Goal: Task Accomplishment & Management: Complete application form

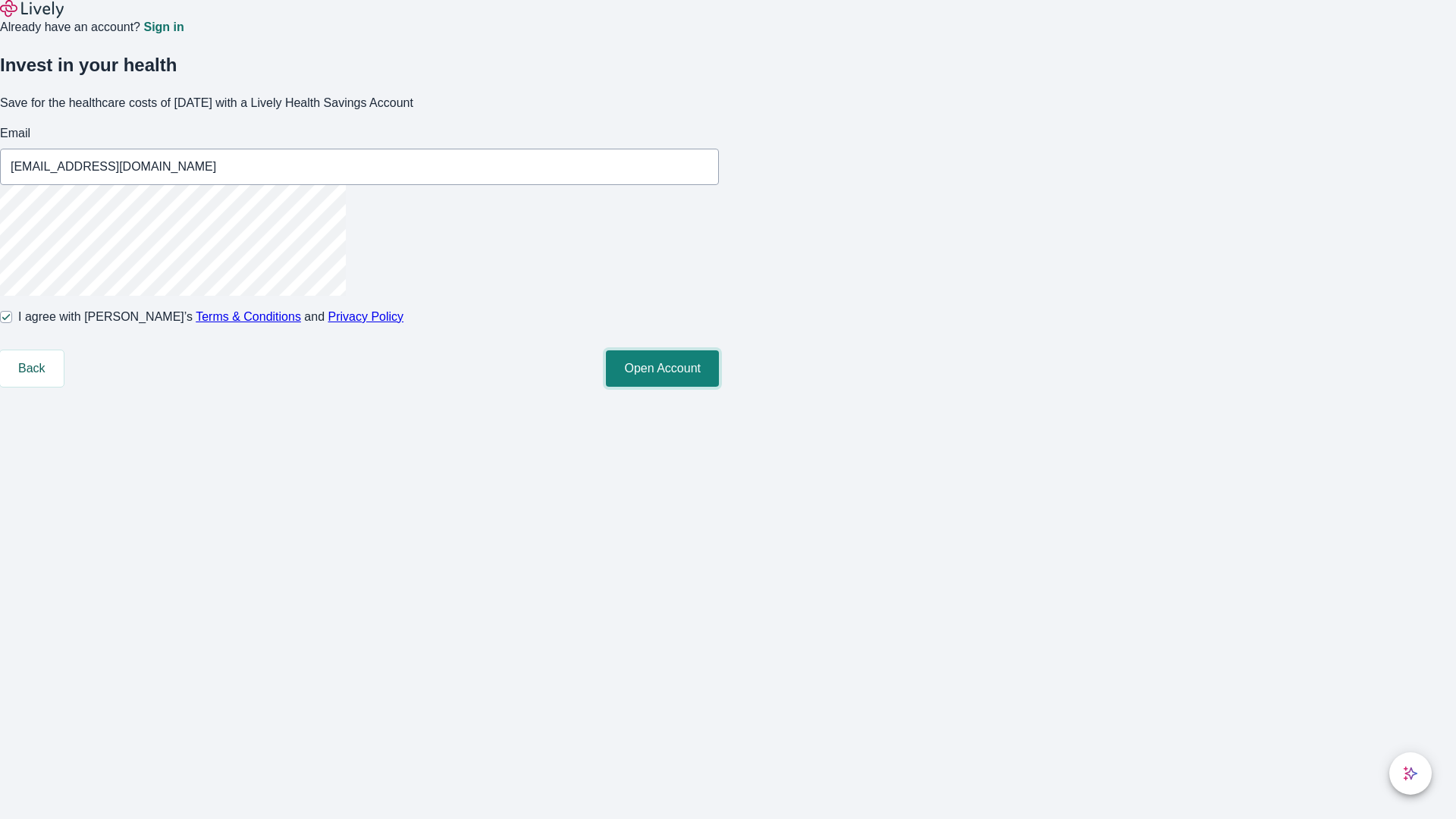
click at [719, 387] on button "Open Account" at bounding box center [662, 369] width 113 height 36
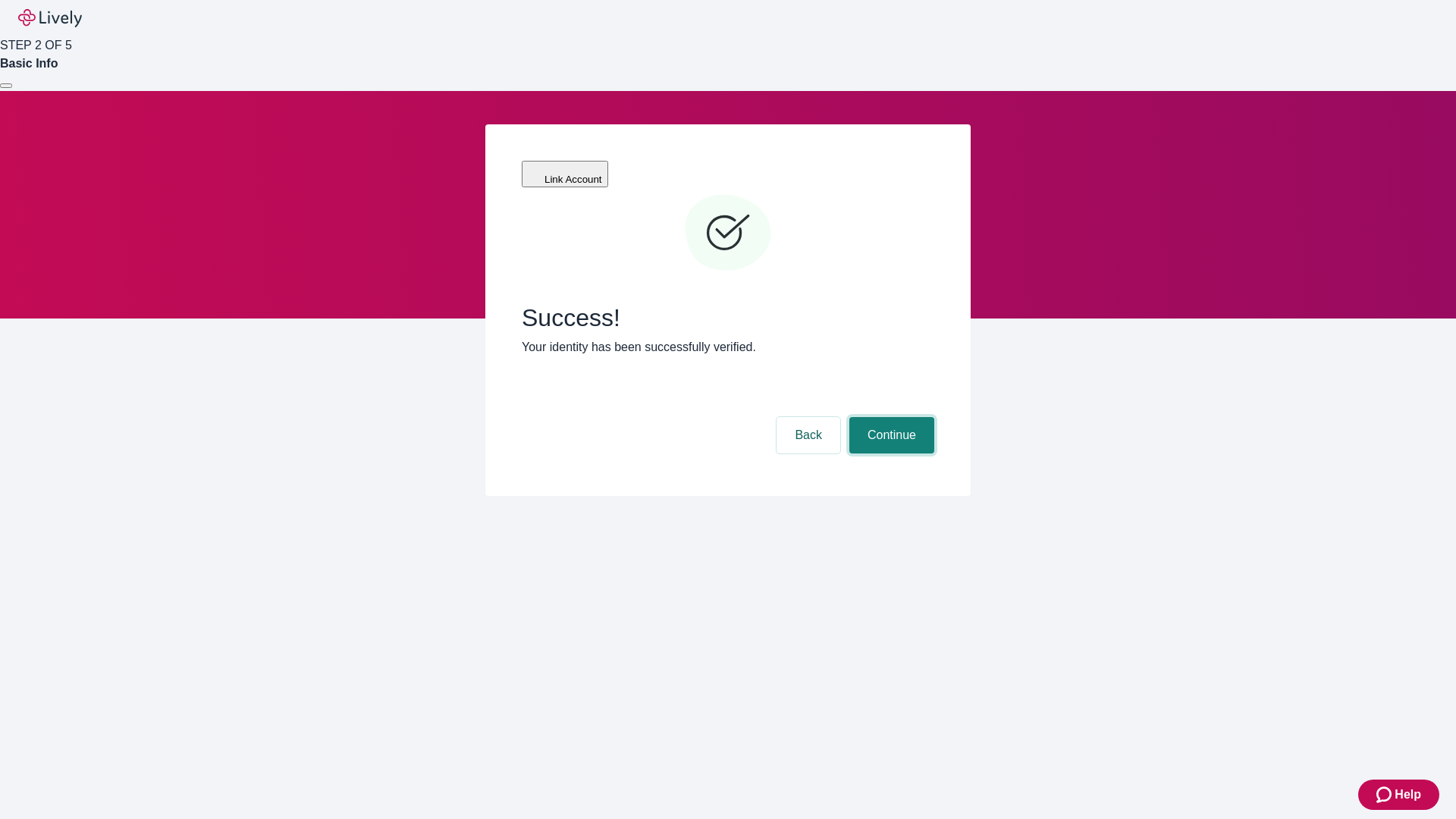
click at [890, 417] on button "Continue" at bounding box center [891, 435] width 85 height 36
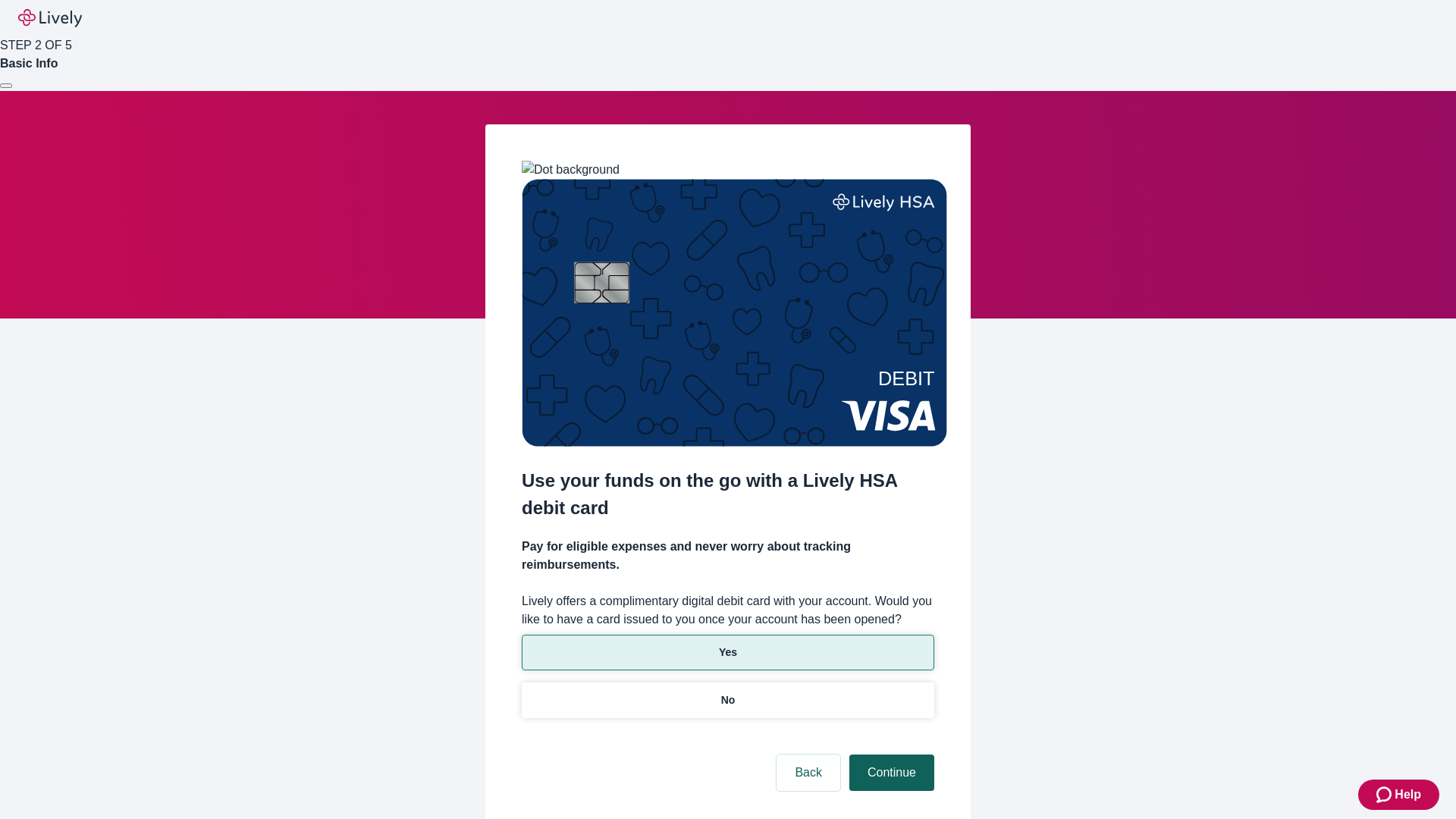
click at [727, 645] on p "Yes" at bounding box center [728, 653] width 18 height 16
click at [890, 755] on button "Continue" at bounding box center [891, 773] width 85 height 36
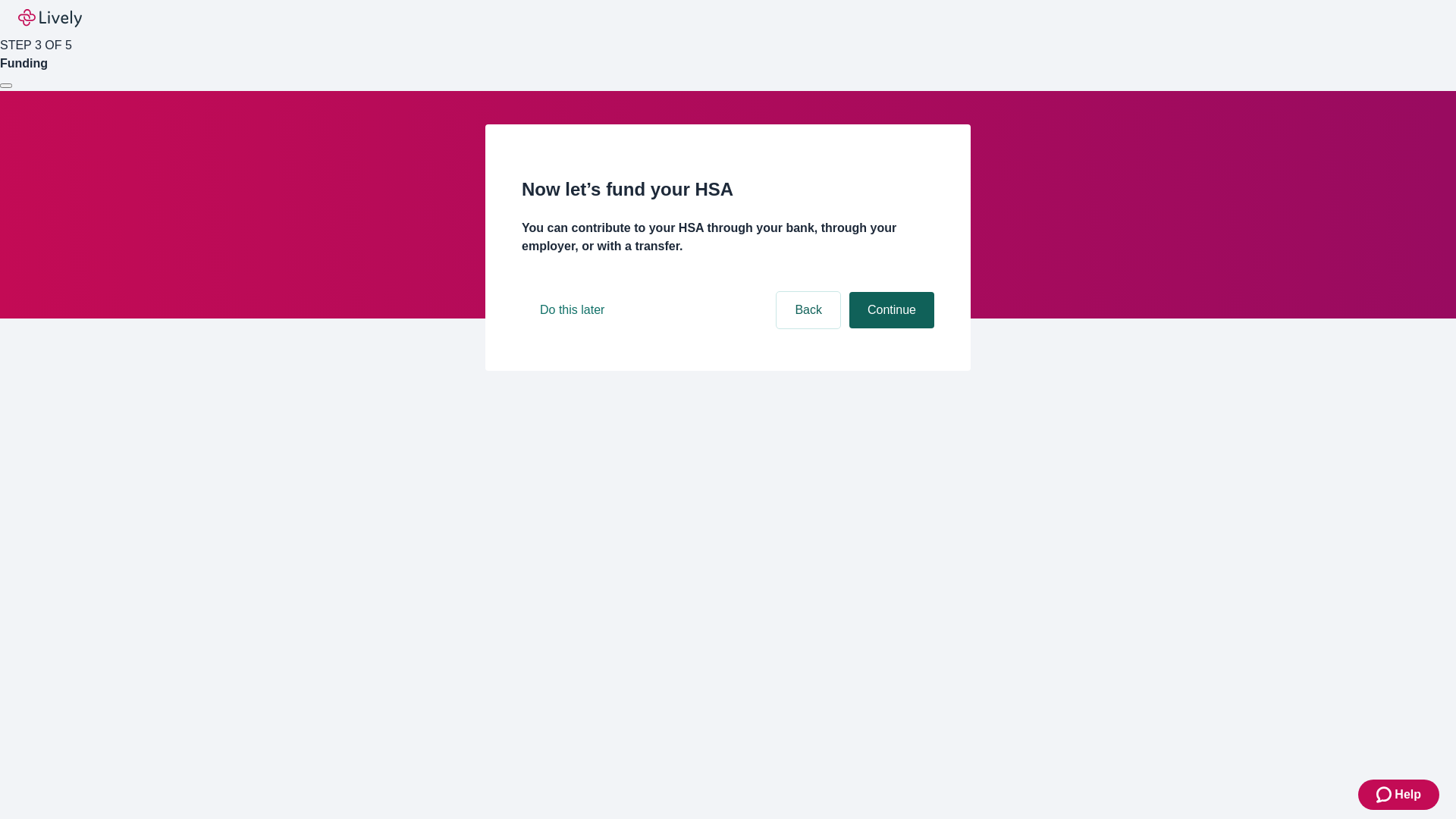
click at [890, 329] on button "Continue" at bounding box center [891, 310] width 85 height 36
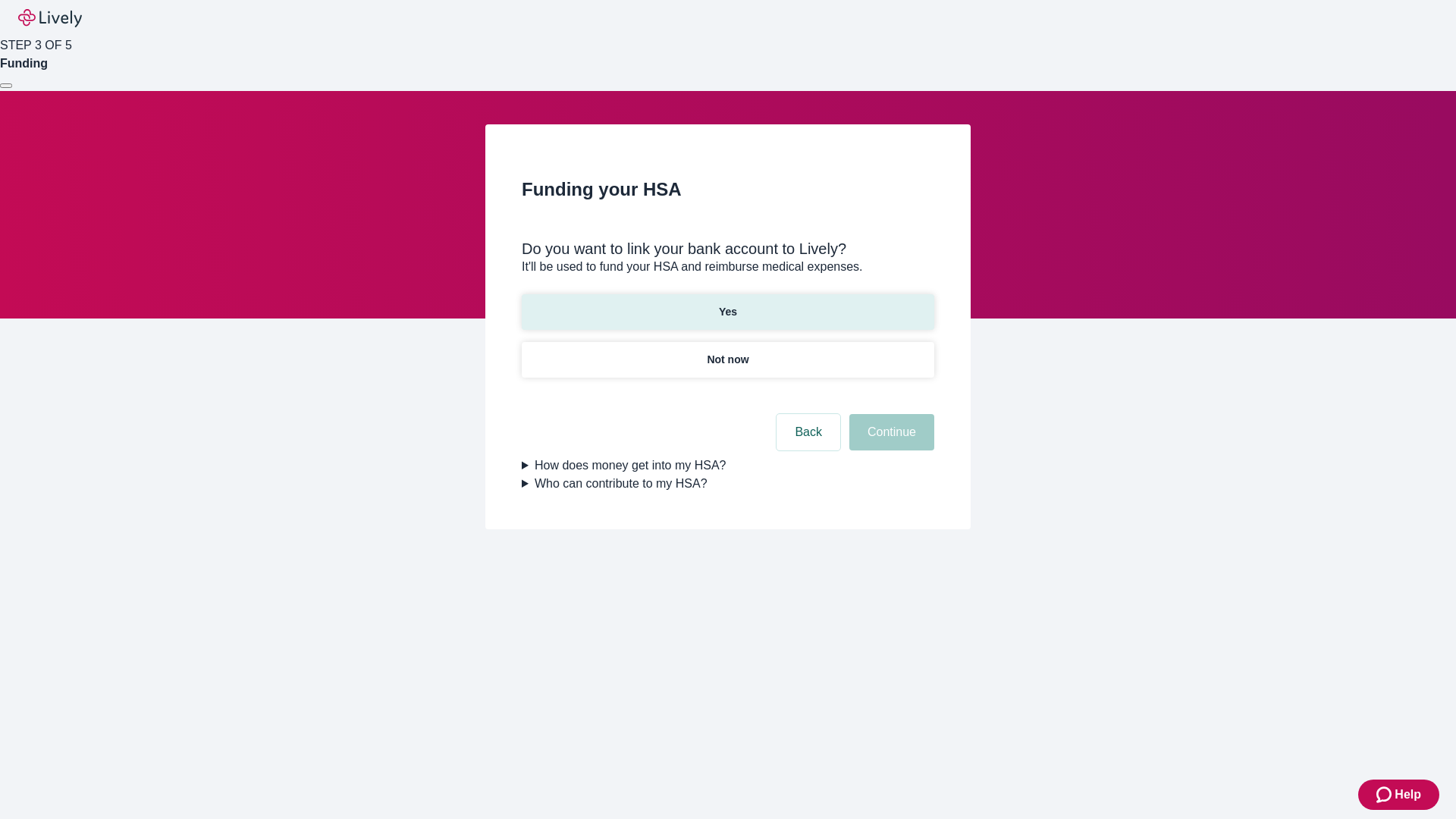
click at [727, 304] on p "Yes" at bounding box center [728, 312] width 18 height 16
click at [890, 414] on button "Continue" at bounding box center [891, 432] width 85 height 36
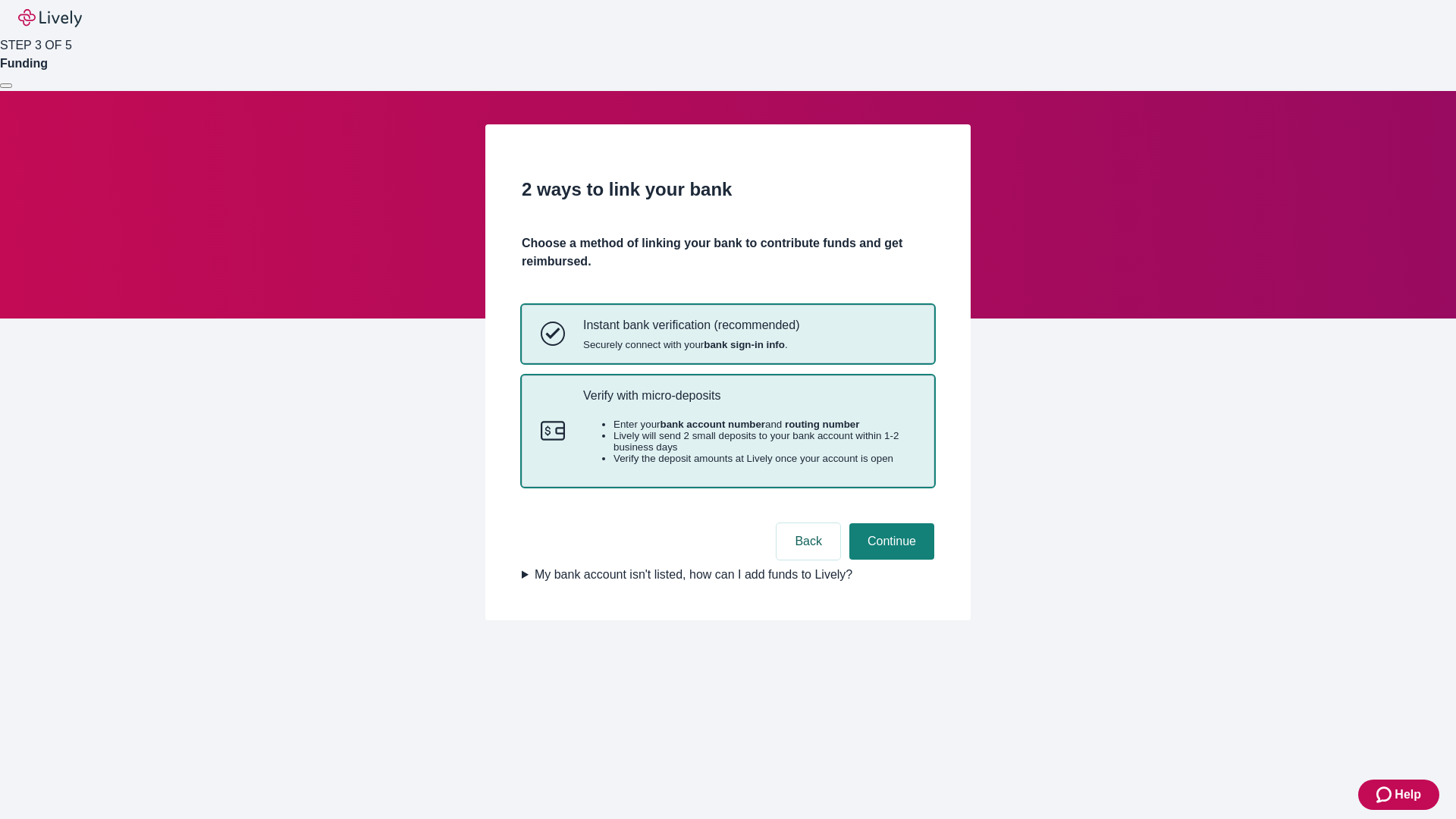
click at [748, 403] on p "Verify with micro-deposits" at bounding box center [749, 396] width 332 height 15
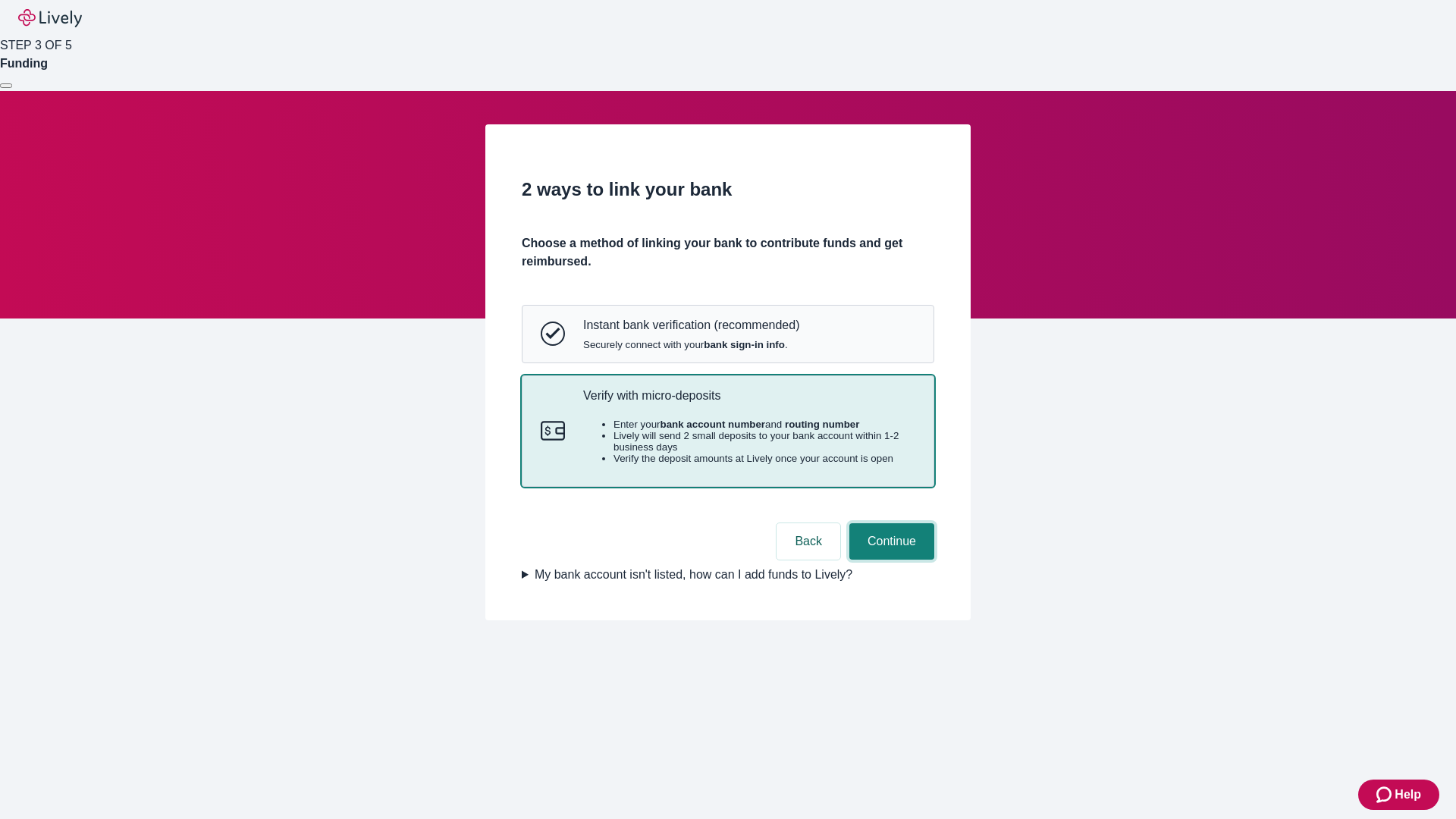
click at [890, 560] on button "Continue" at bounding box center [891, 542] width 85 height 36
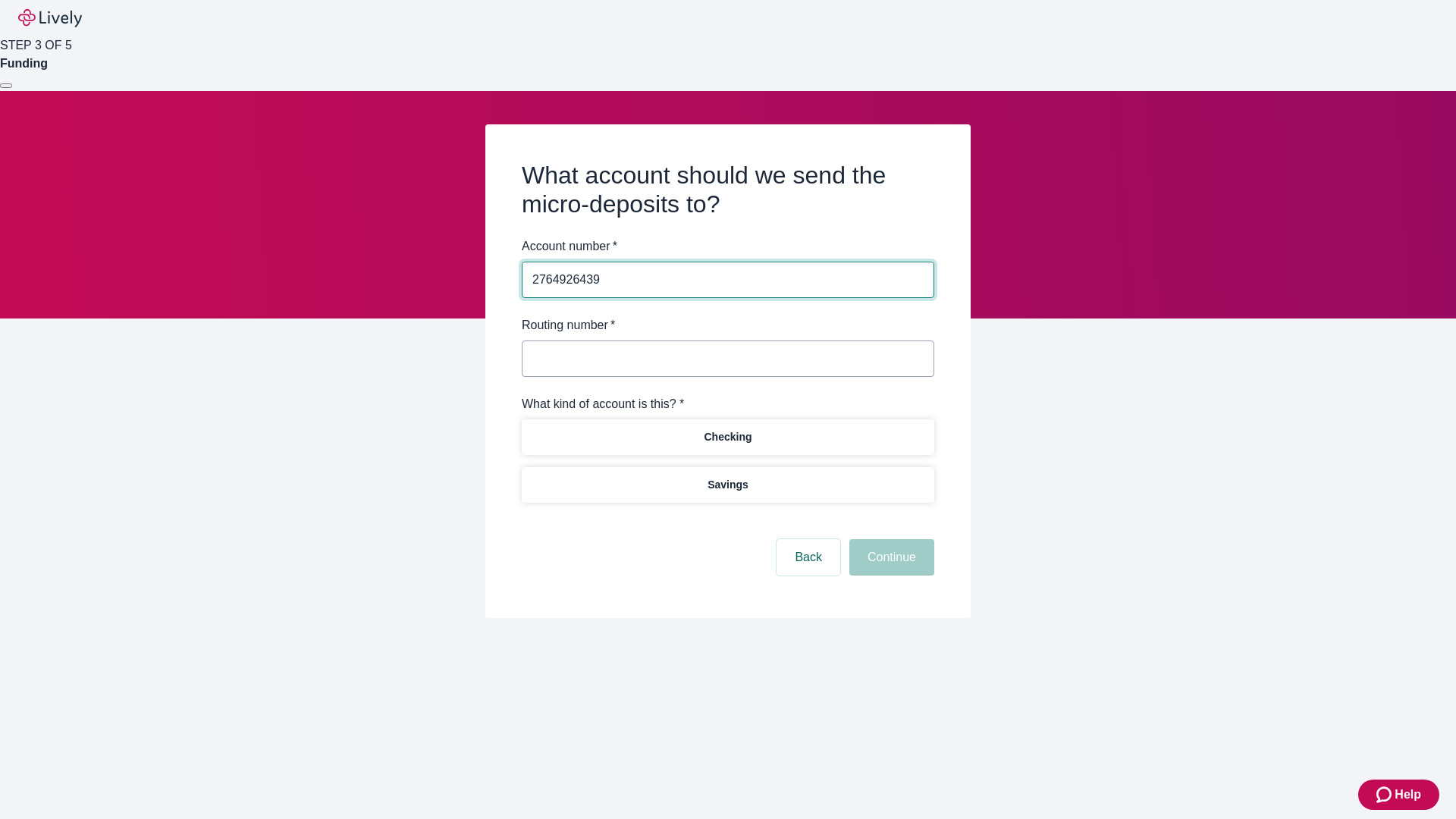
type input "2764926439"
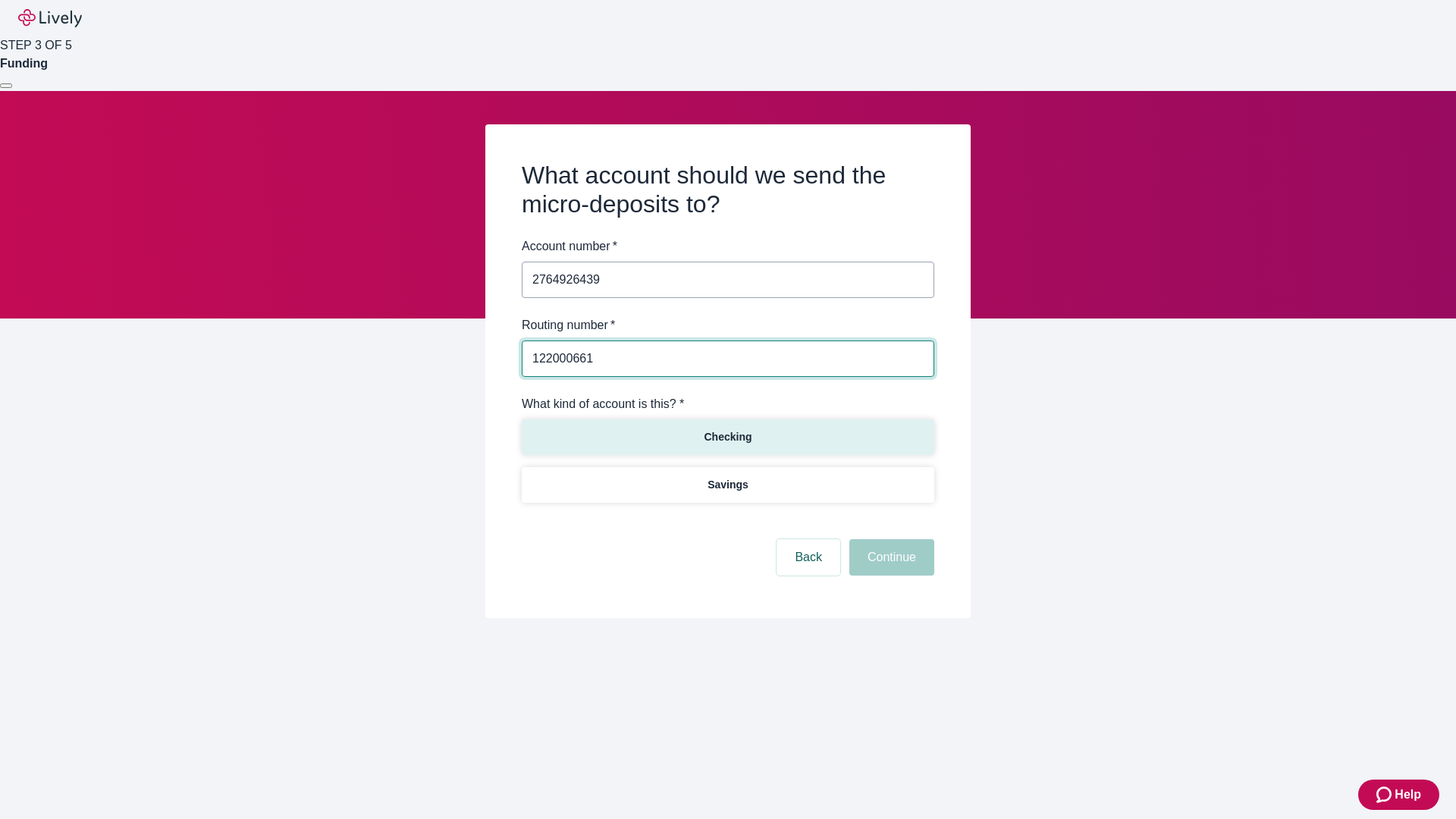
type input "122000661"
click at [727, 436] on p "Checking" at bounding box center [728, 437] width 48 height 16
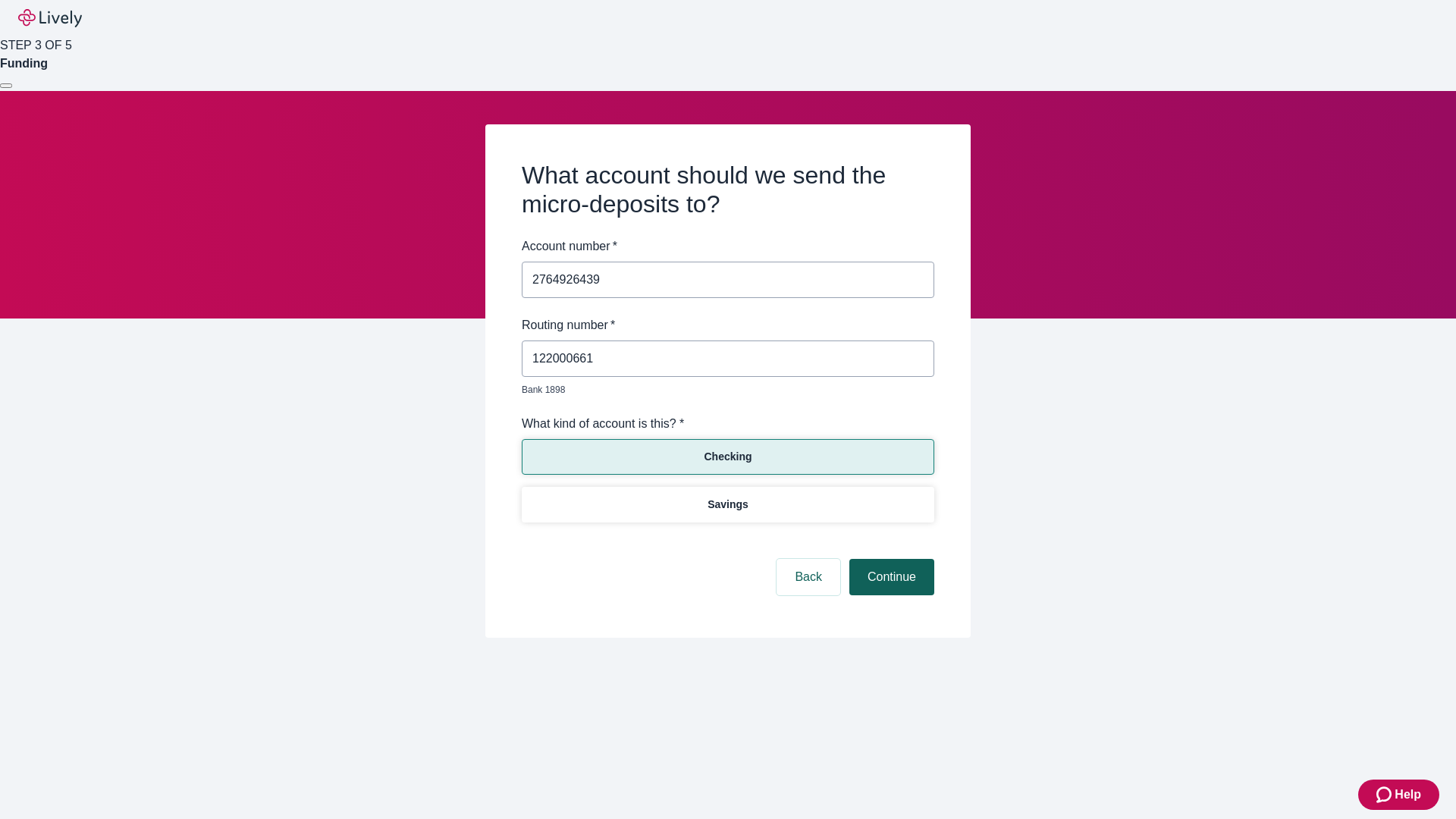
click at [890, 560] on button "Continue" at bounding box center [891, 577] width 85 height 36
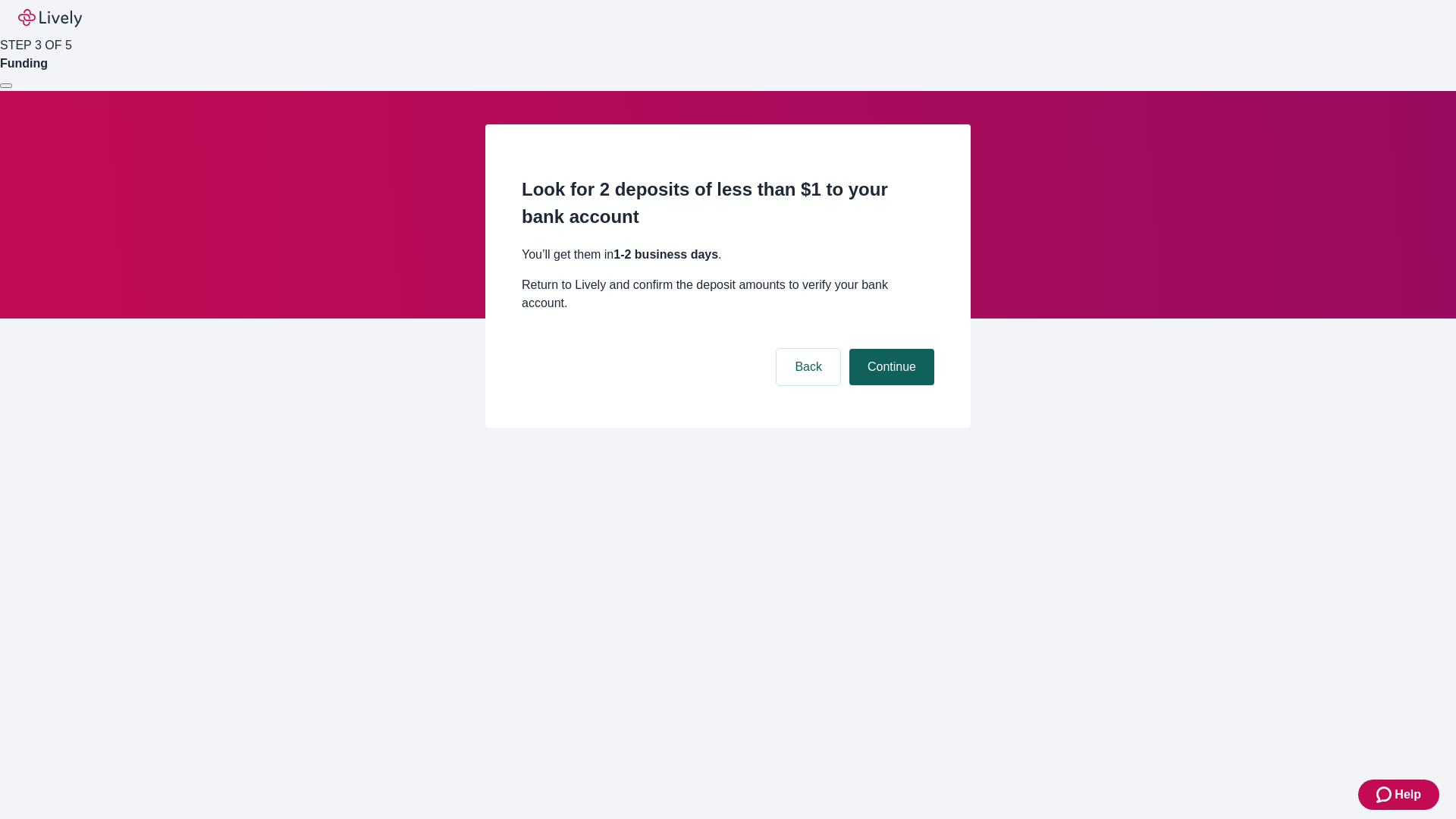
click at [890, 349] on button "Continue" at bounding box center [891, 367] width 85 height 36
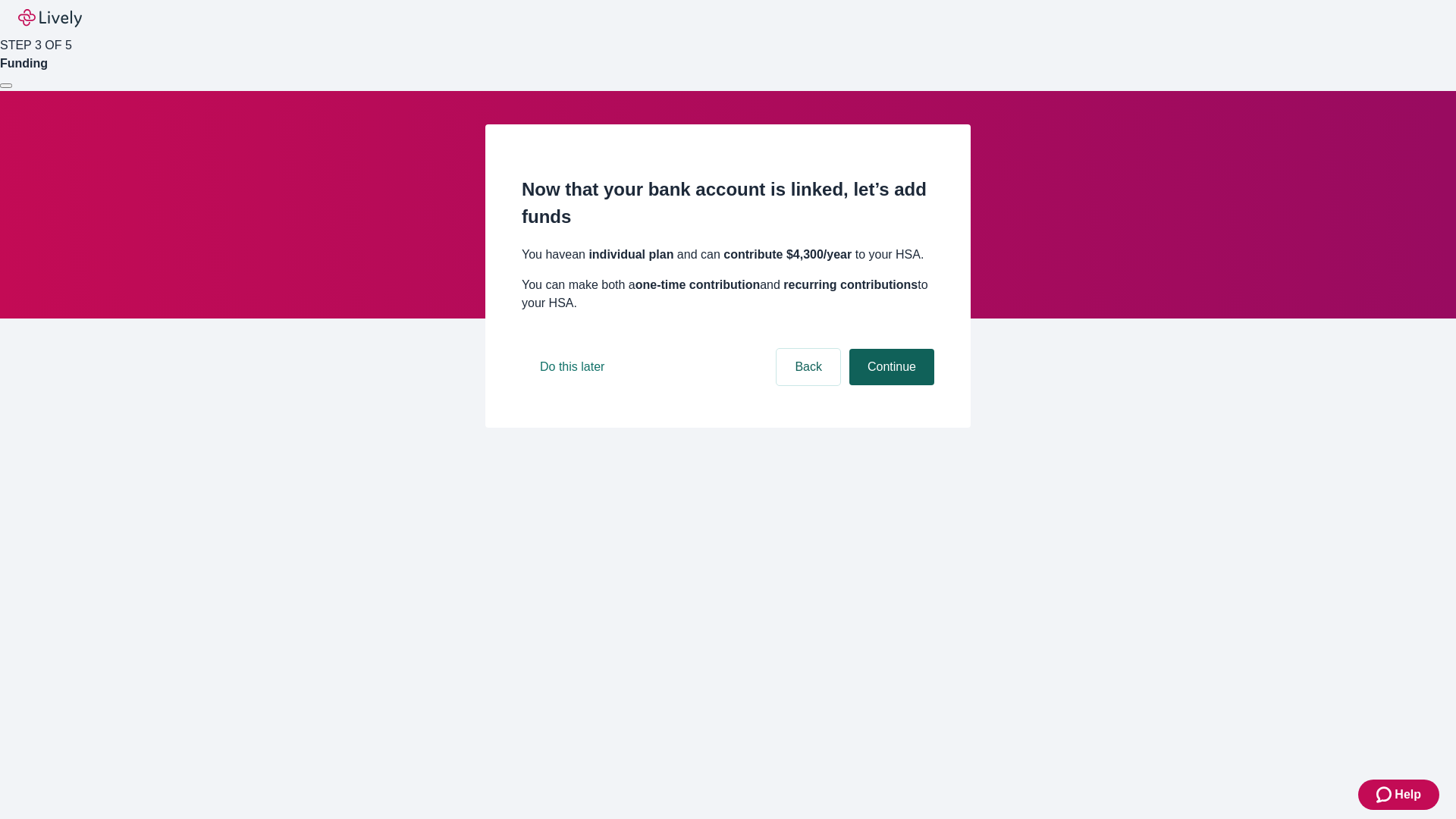
click at [890, 385] on button "Continue" at bounding box center [891, 367] width 85 height 36
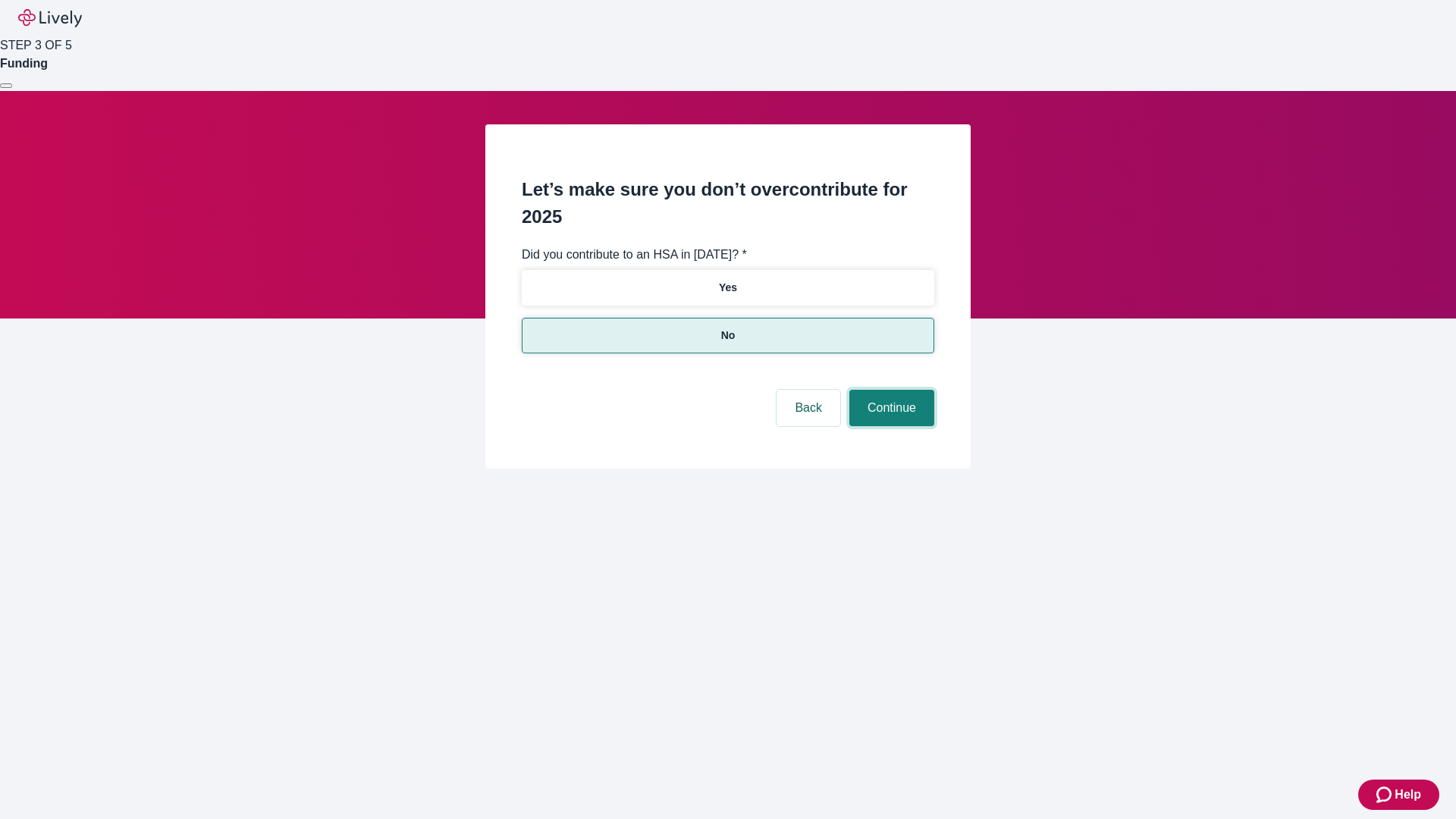
click at [890, 390] on button "Continue" at bounding box center [891, 408] width 85 height 36
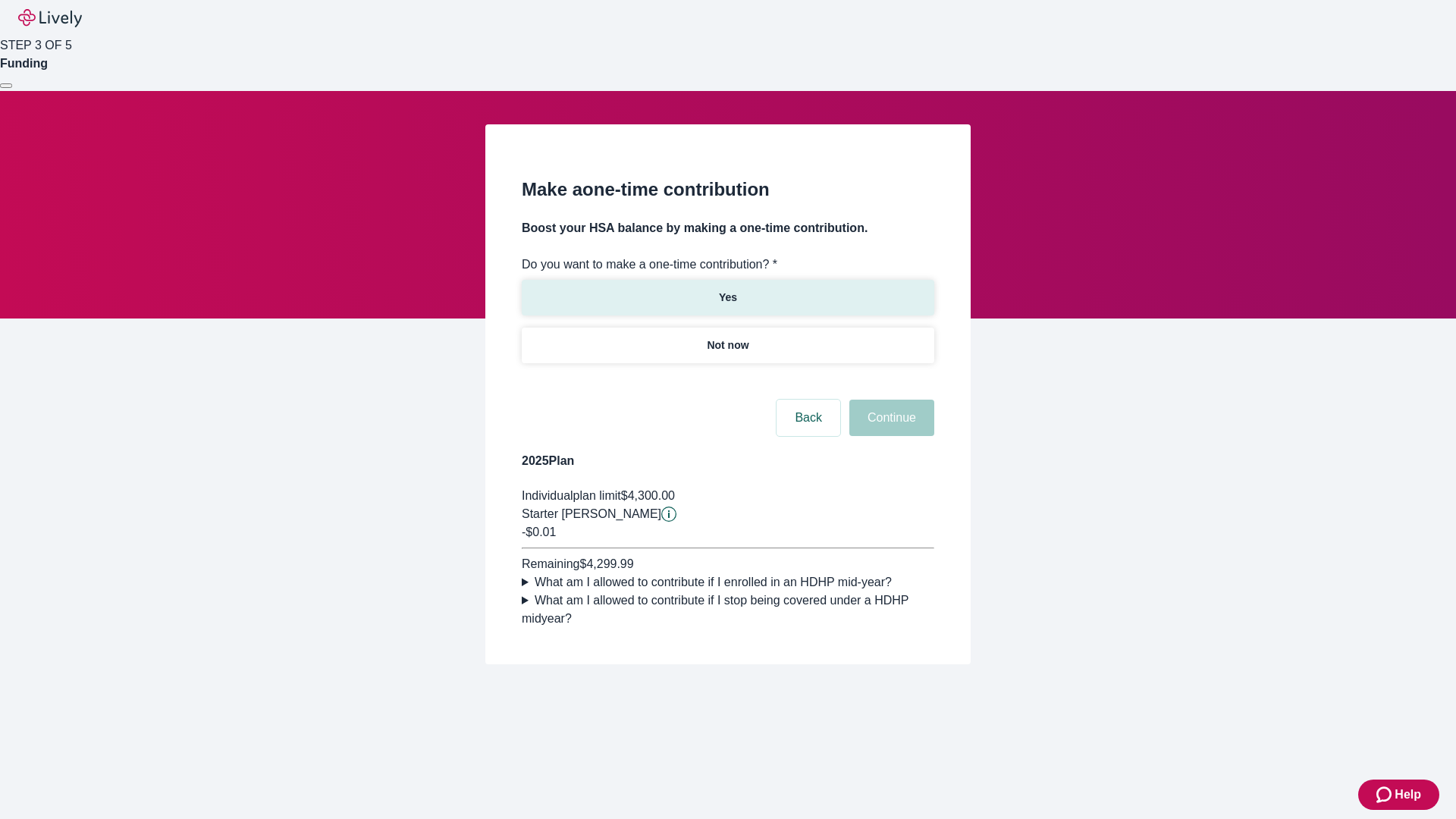
click at [727, 290] on p "Yes" at bounding box center [728, 298] width 18 height 16
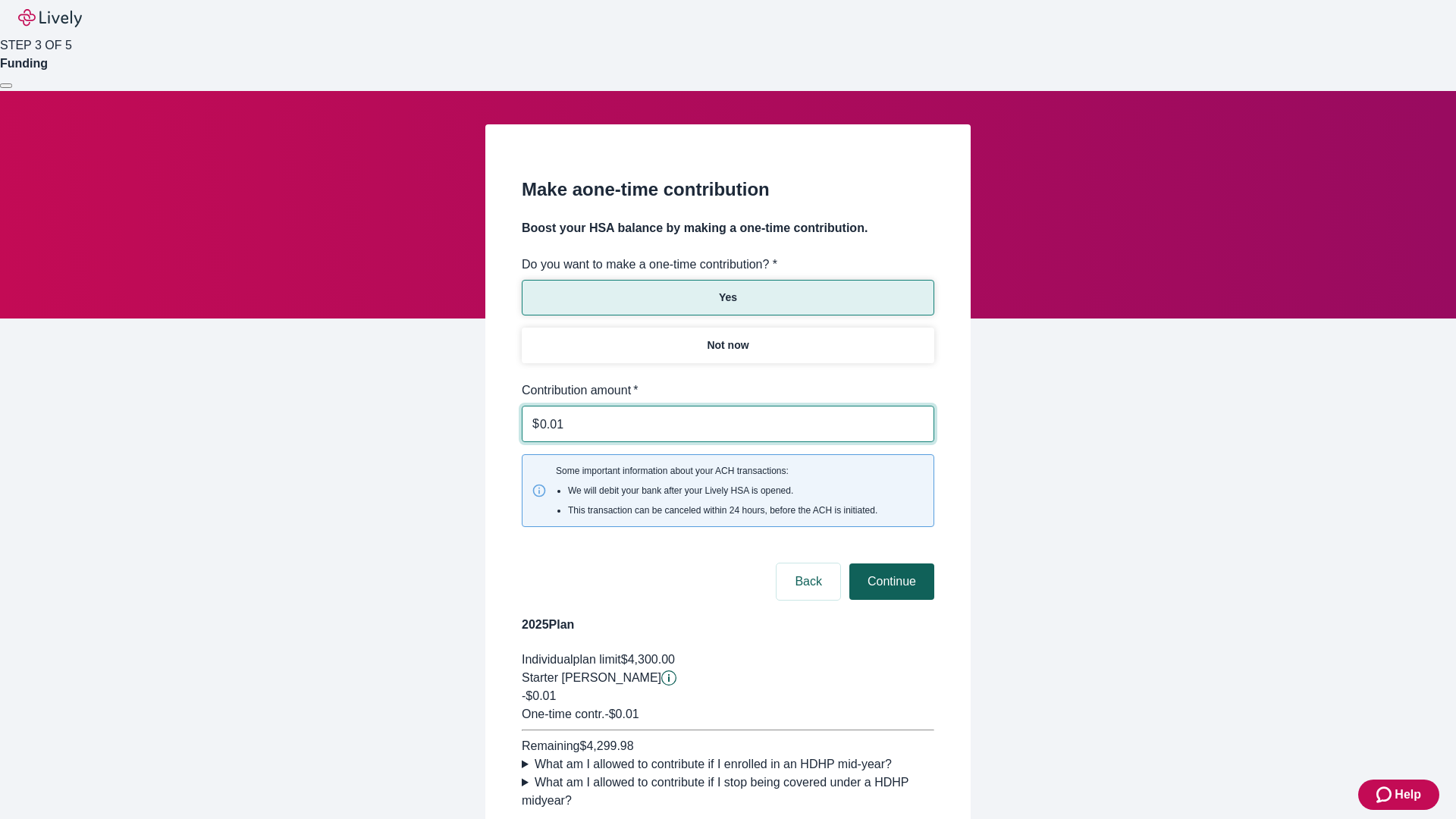
click at [890, 564] on button "Continue" at bounding box center [891, 582] width 85 height 36
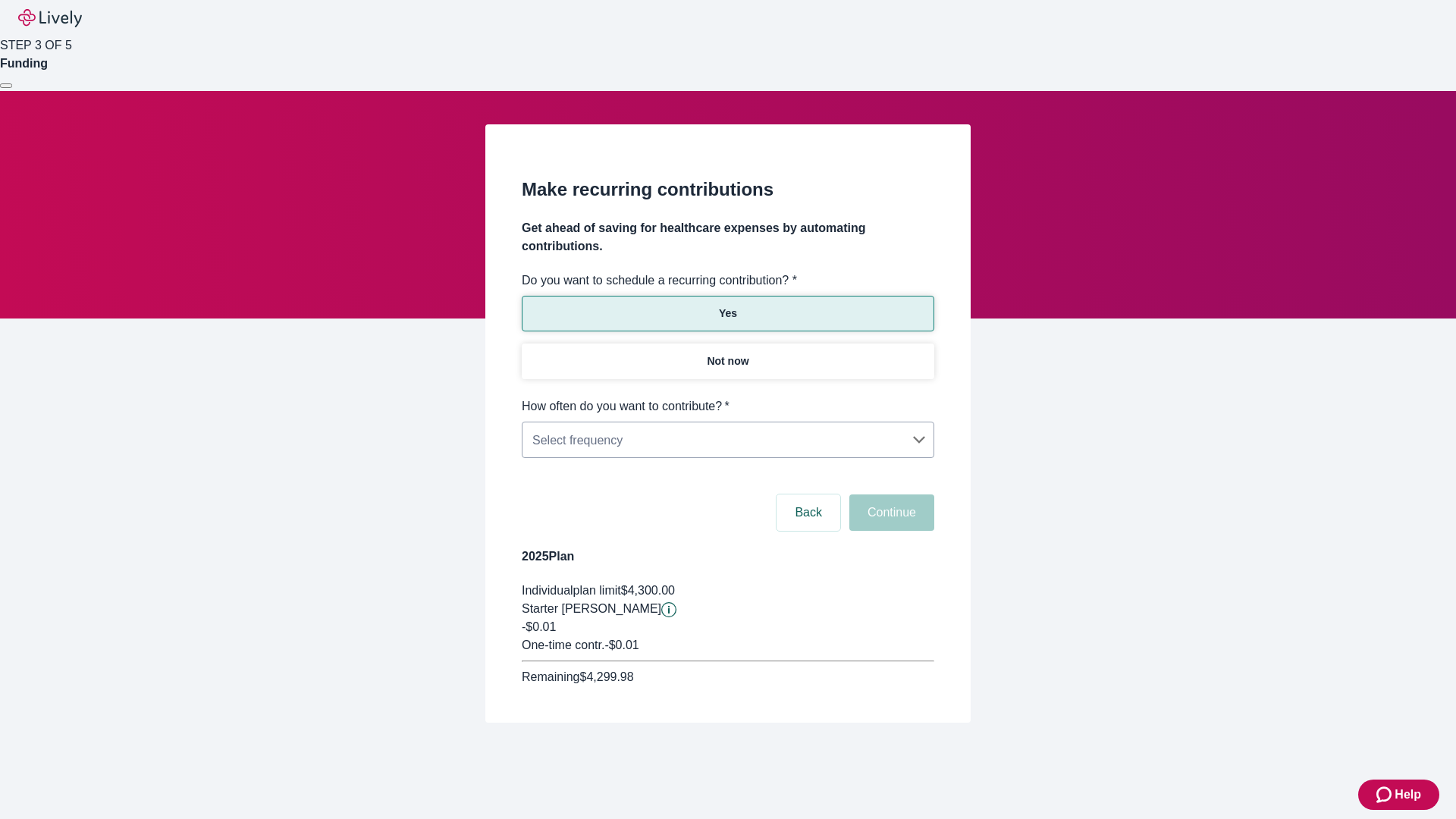
click at [727, 398] on body "Help STEP 3 OF 5 Funding Make recurring contributions Get ahead of saving for h…" at bounding box center [728, 398] width 1456 height 796
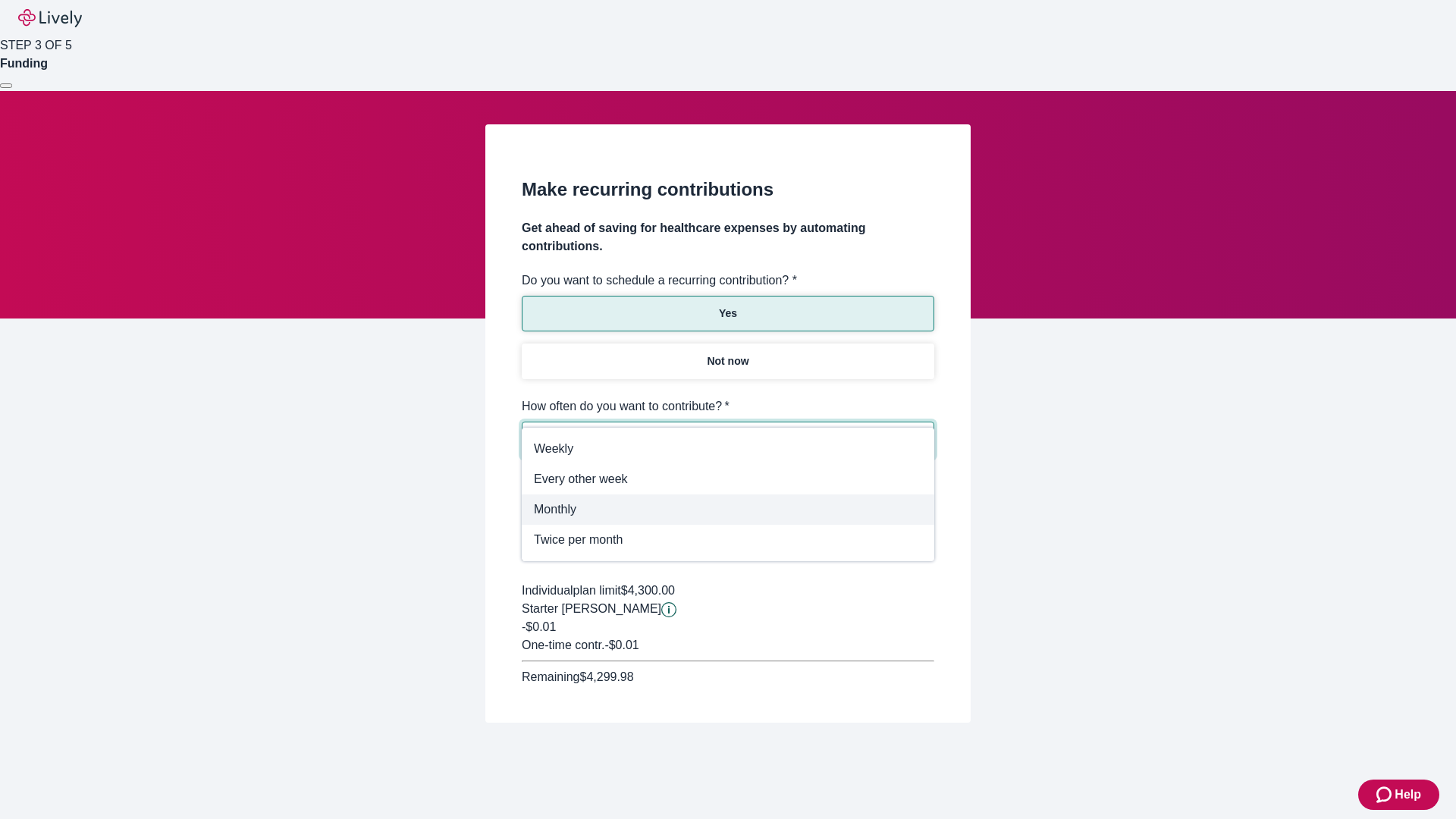
click at [728, 510] on span "Monthly" at bounding box center [728, 510] width 388 height 18
type input "Monthly"
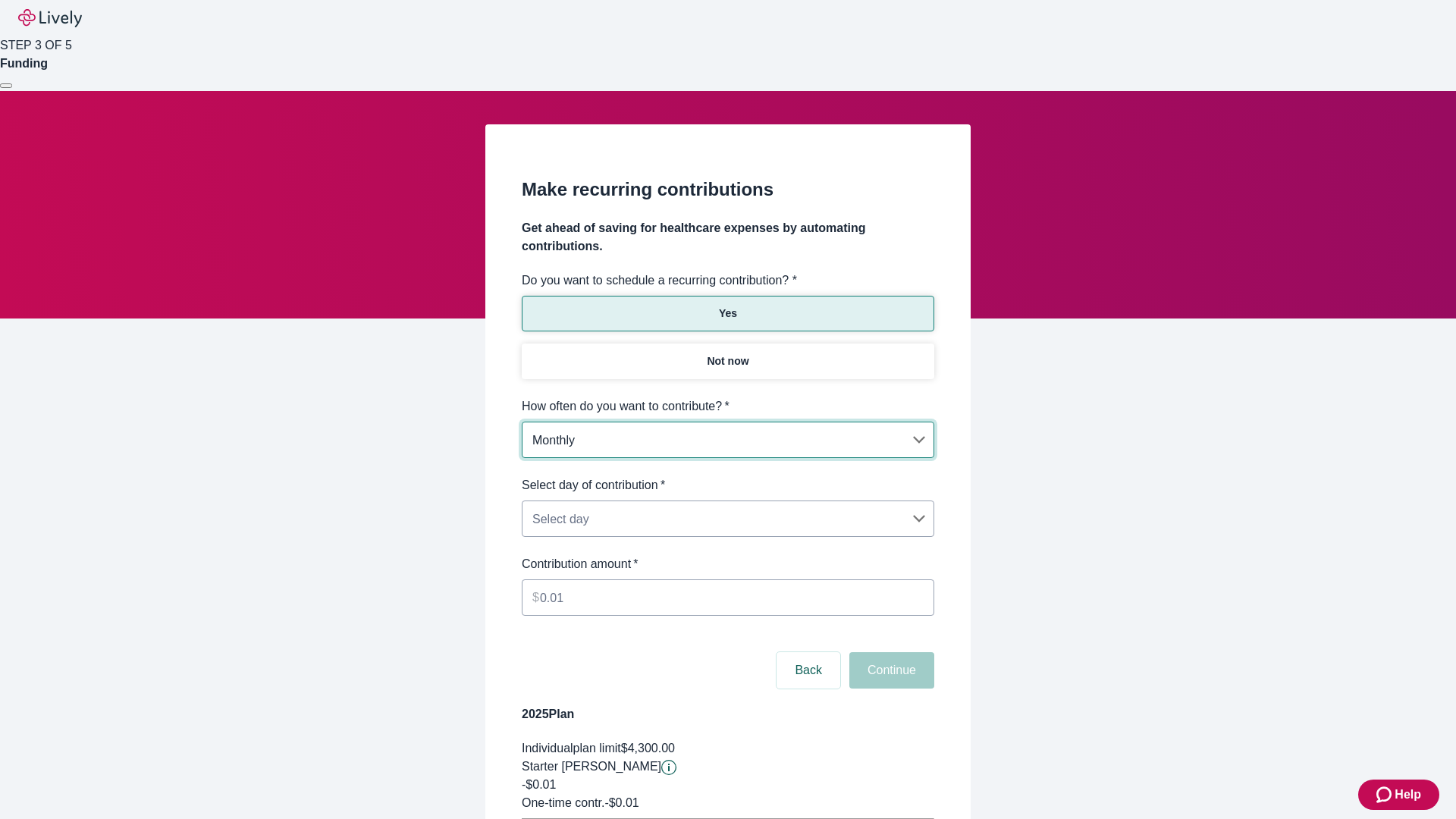
click at [727, 476] on body "Help STEP 3 OF 5 Funding Make recurring contributions Get ahead of saving for h…" at bounding box center [728, 476] width 1456 height 953
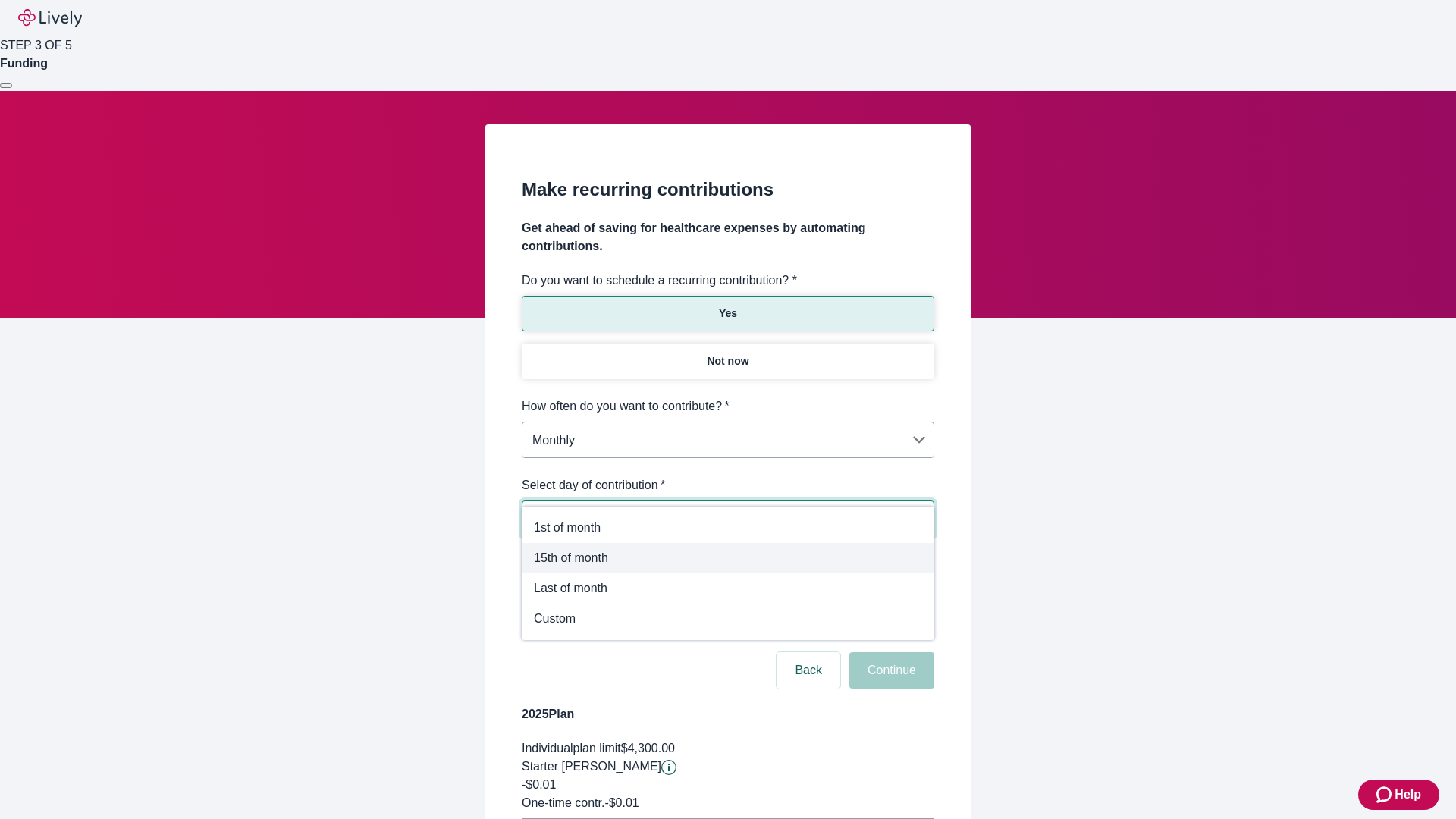
click at [728, 556] on span "15th of month" at bounding box center [728, 558] width 388 height 18
type input "Monthly15th"
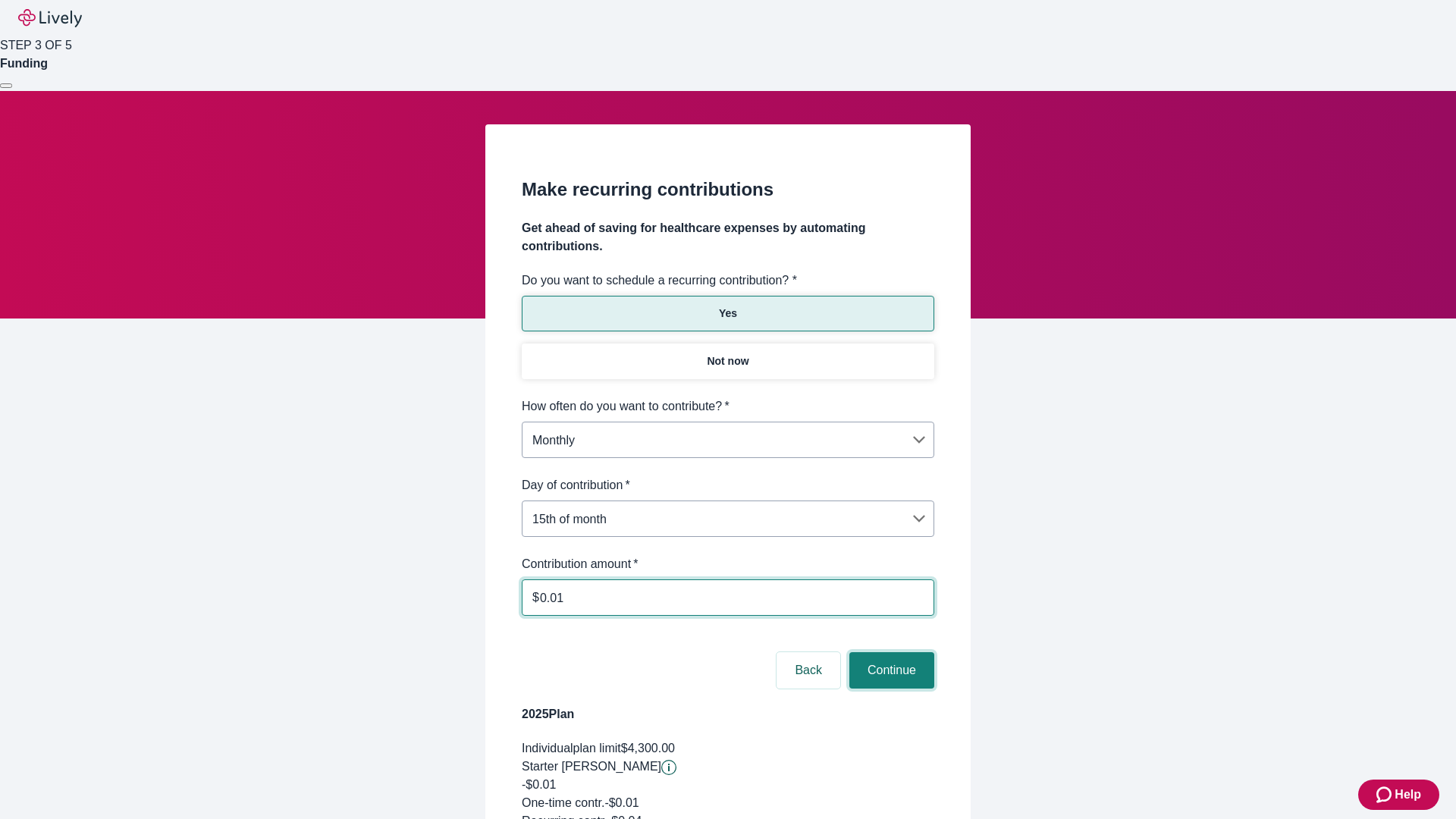
click at [890, 653] on button "Continue" at bounding box center [891, 671] width 85 height 36
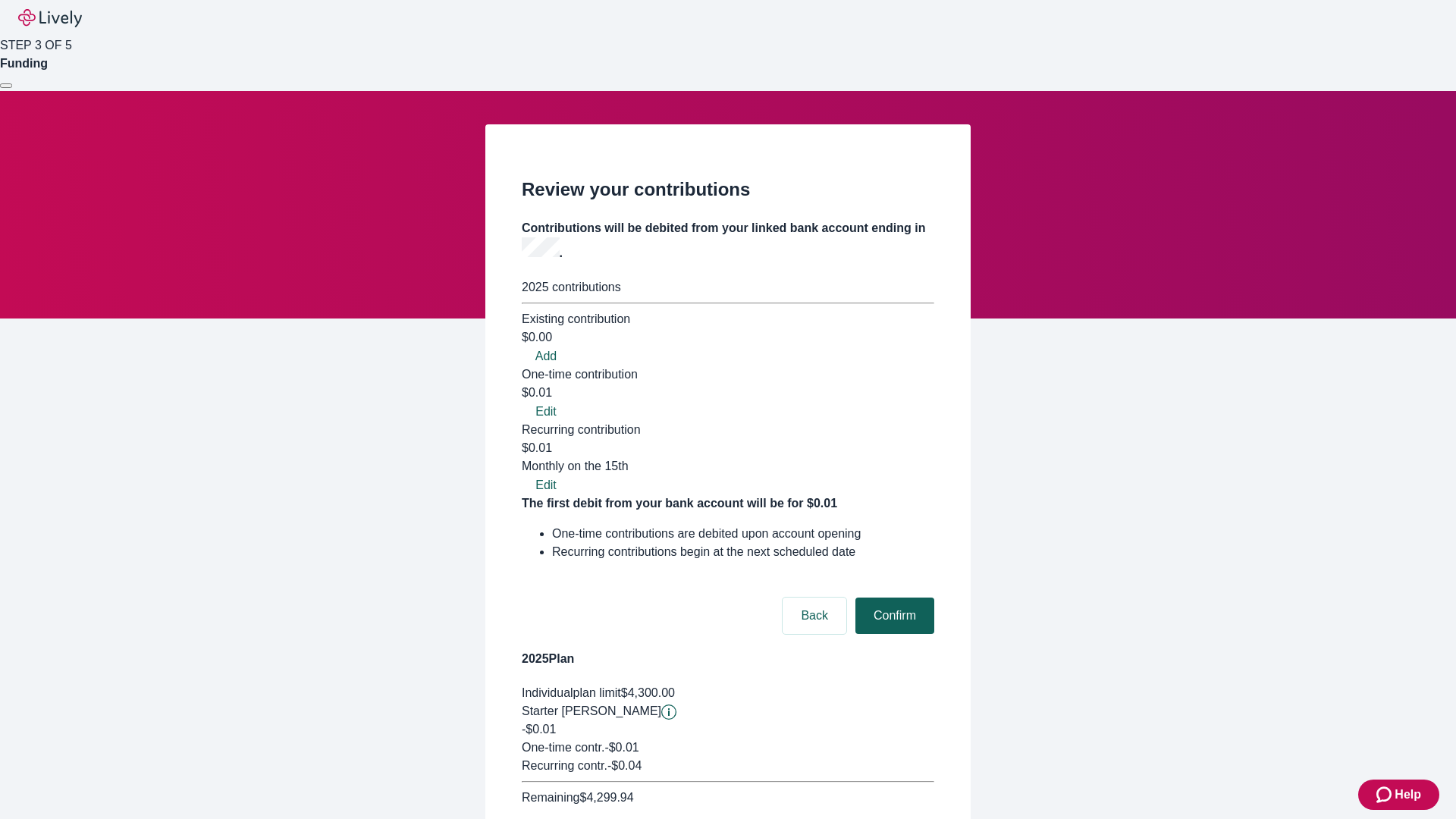
click at [892, 598] on button "Confirm" at bounding box center [895, 616] width 79 height 36
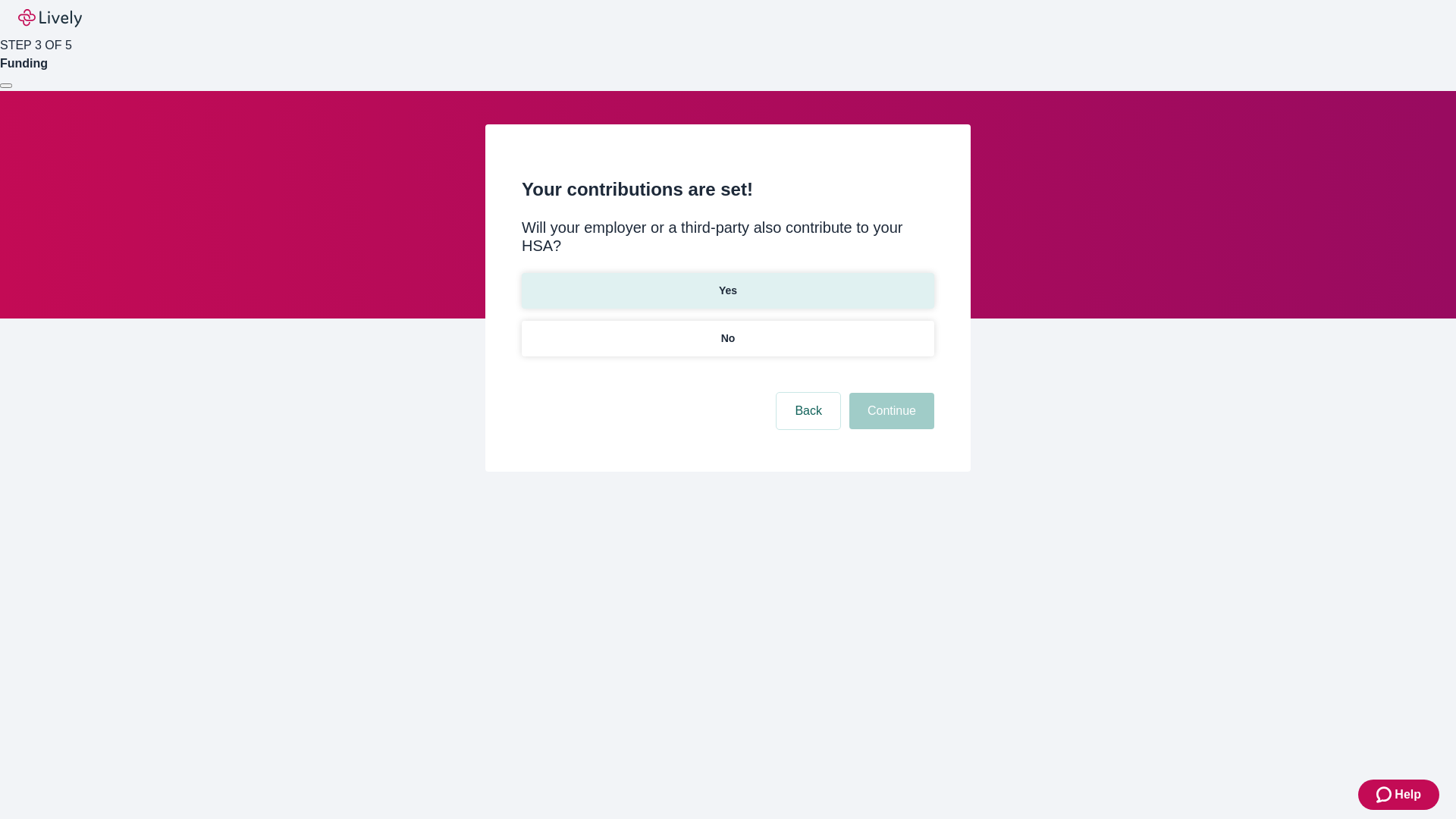
click at [727, 283] on p "Yes" at bounding box center [728, 290] width 18 height 16
click at [890, 393] on button "Continue" at bounding box center [891, 411] width 85 height 36
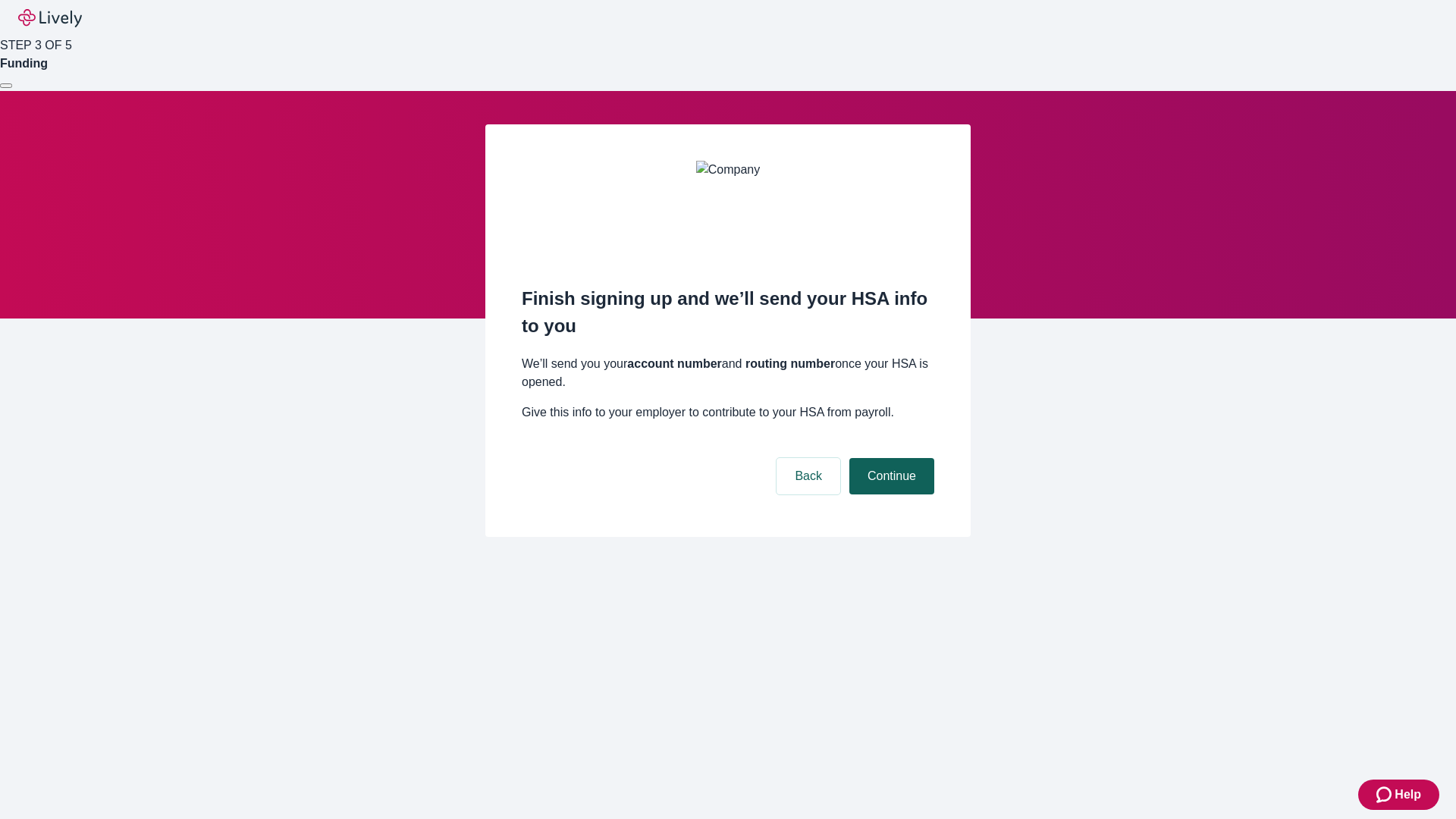
click at [890, 458] on button "Continue" at bounding box center [891, 476] width 85 height 36
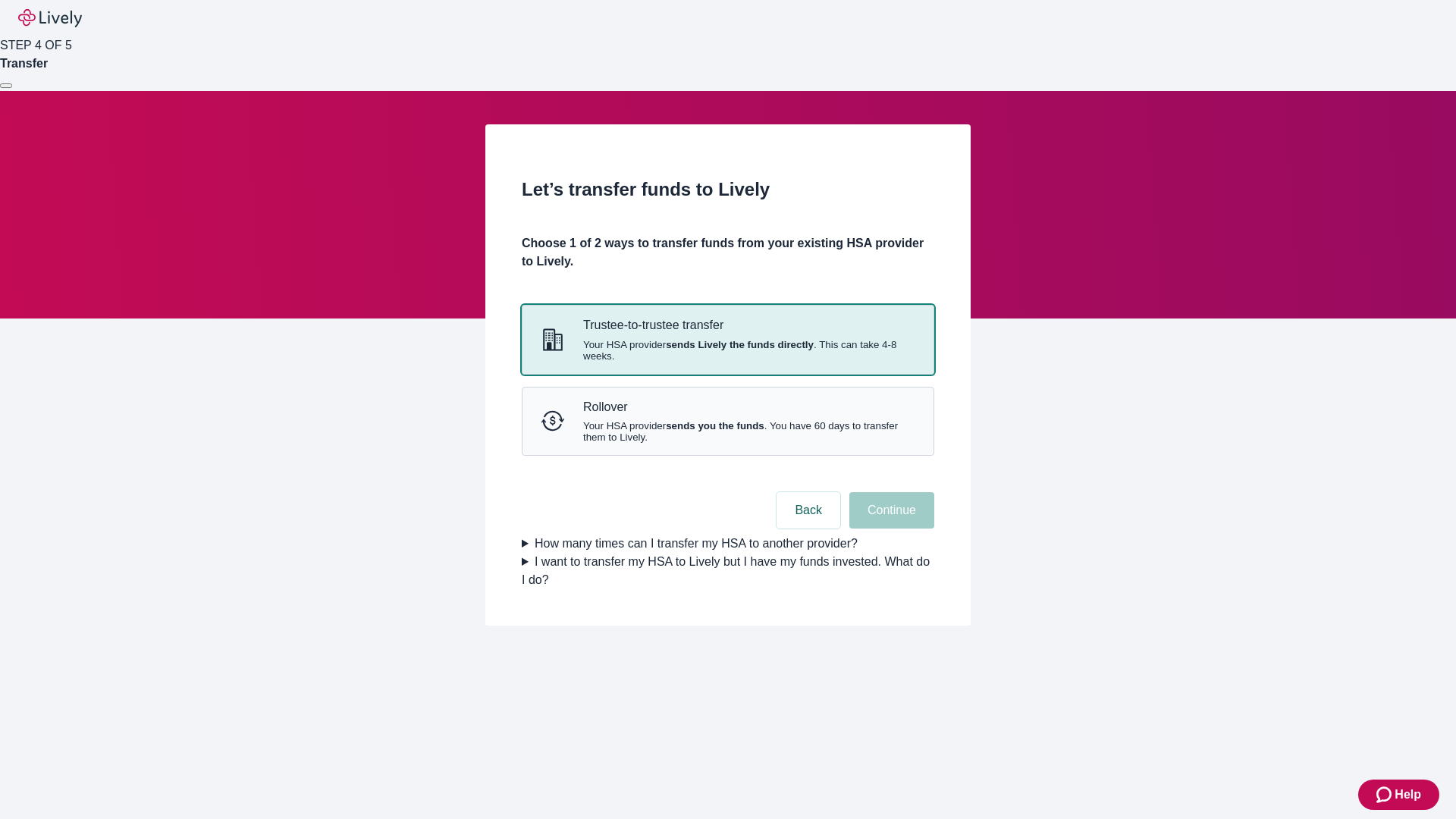
click at [727, 351] on strong "sends Lively the funds directly" at bounding box center [740, 345] width 147 height 11
click at [890, 529] on button "Continue" at bounding box center [891, 511] width 85 height 36
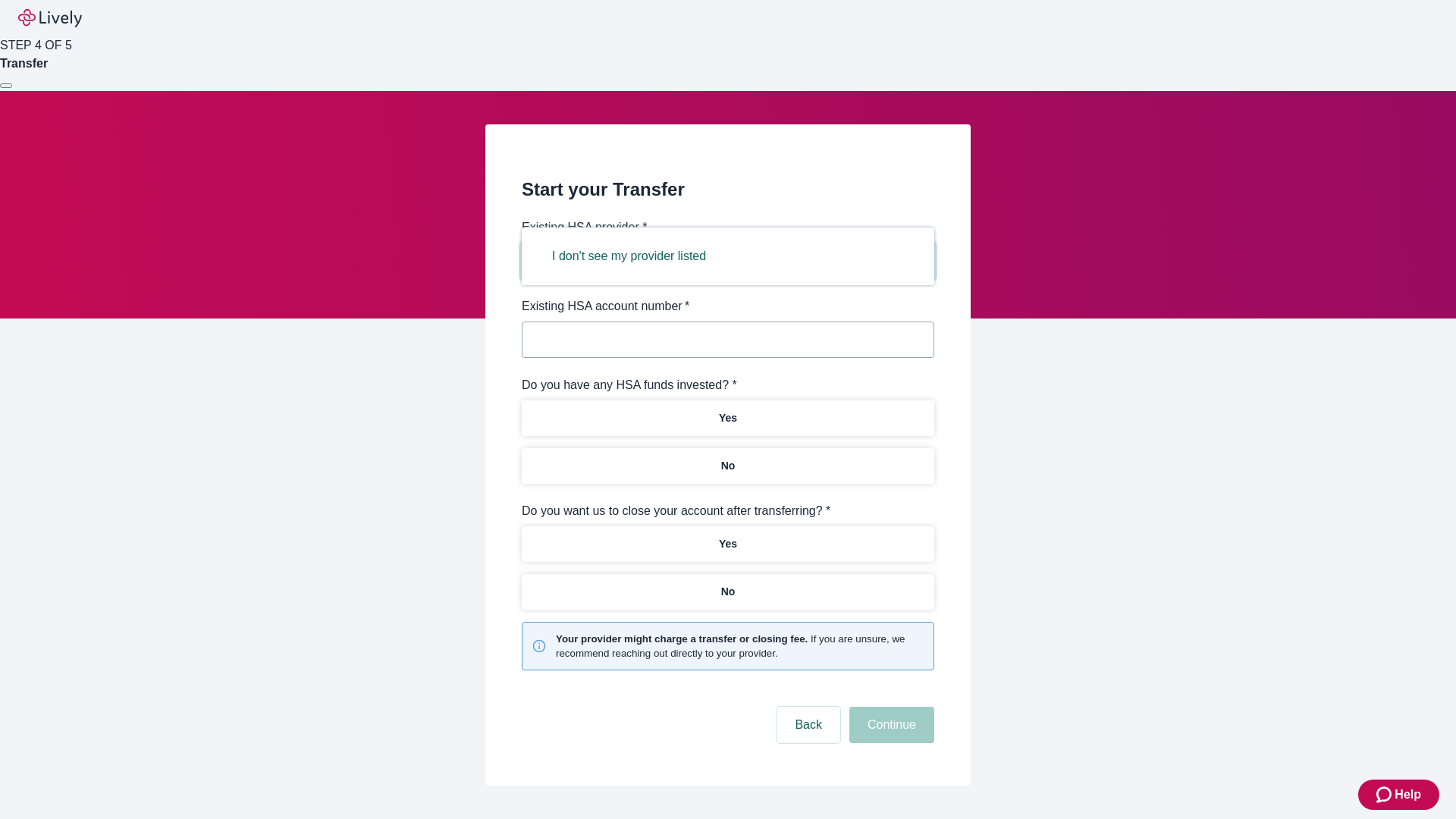
click at [634, 257] on button "I don't see my provider listed" at bounding box center [628, 257] width 190 height 36
type input "Other"
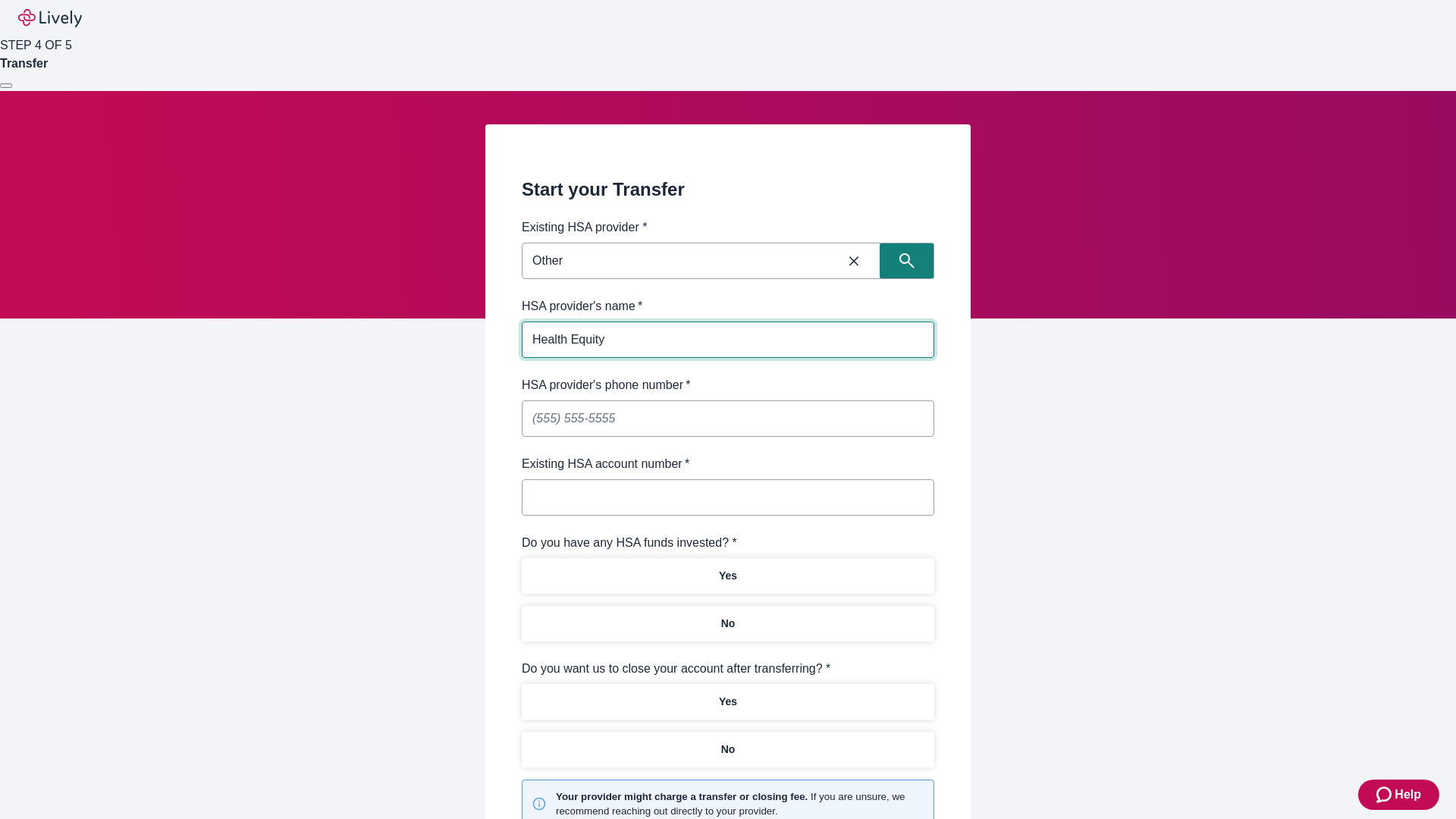
type input "Health Equity"
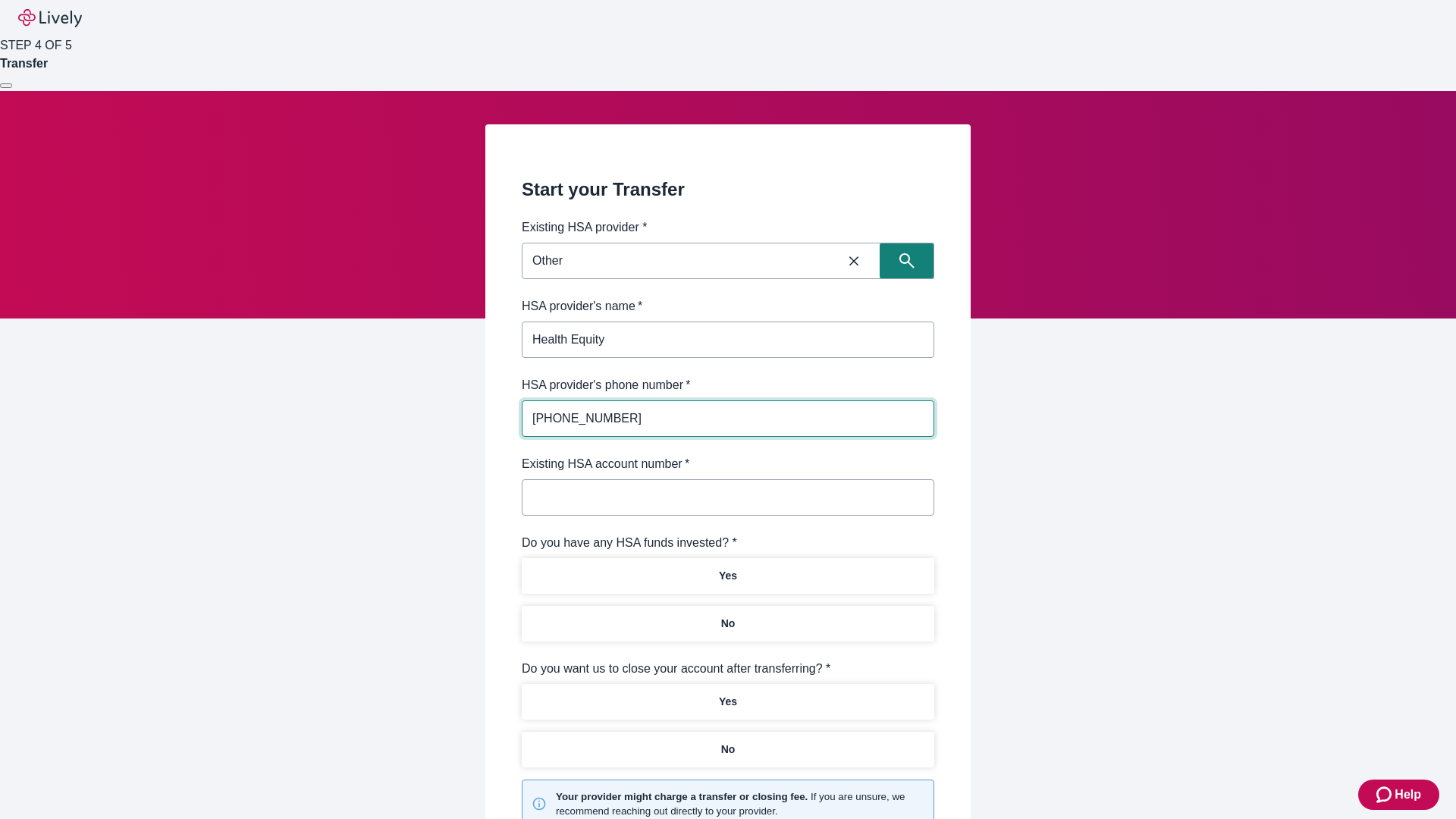
type input "[PHONE_NUMBER]"
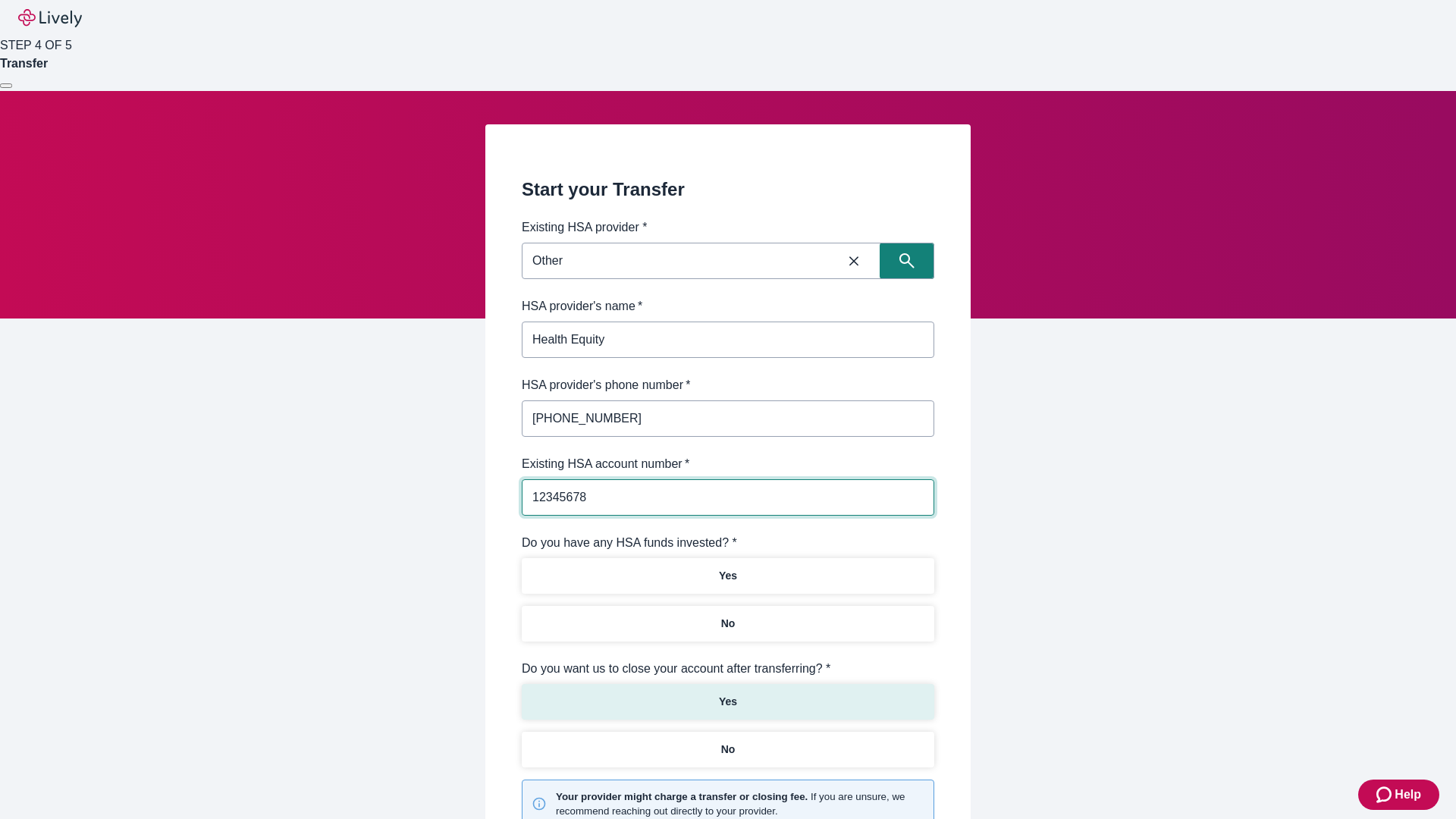
type input "12345678"
click at [727, 616] on p "No" at bounding box center [728, 623] width 15 height 16
click at [727, 694] on p "Yes" at bounding box center [728, 702] width 18 height 16
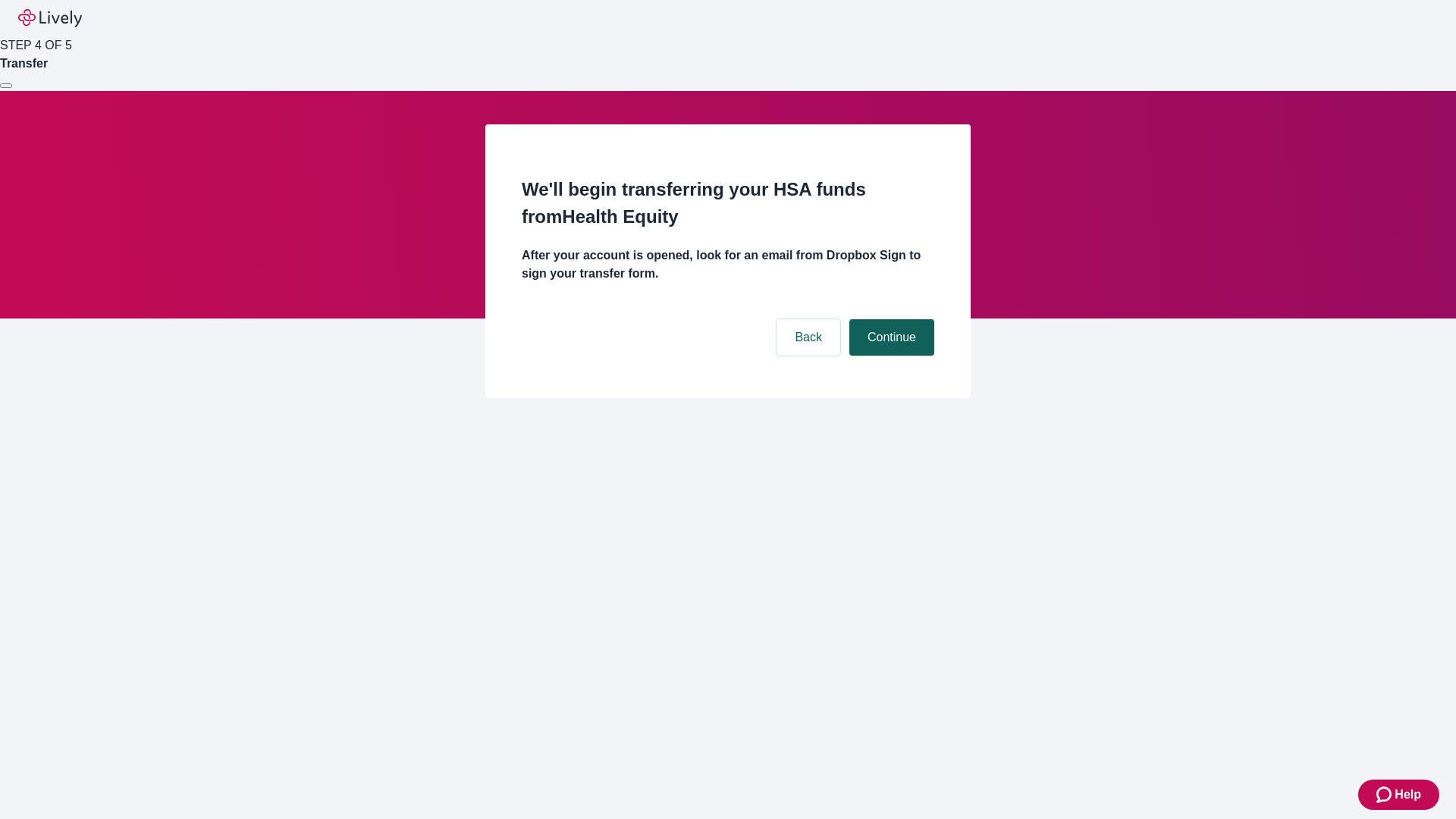
click at [890, 320] on button "Continue" at bounding box center [891, 338] width 85 height 36
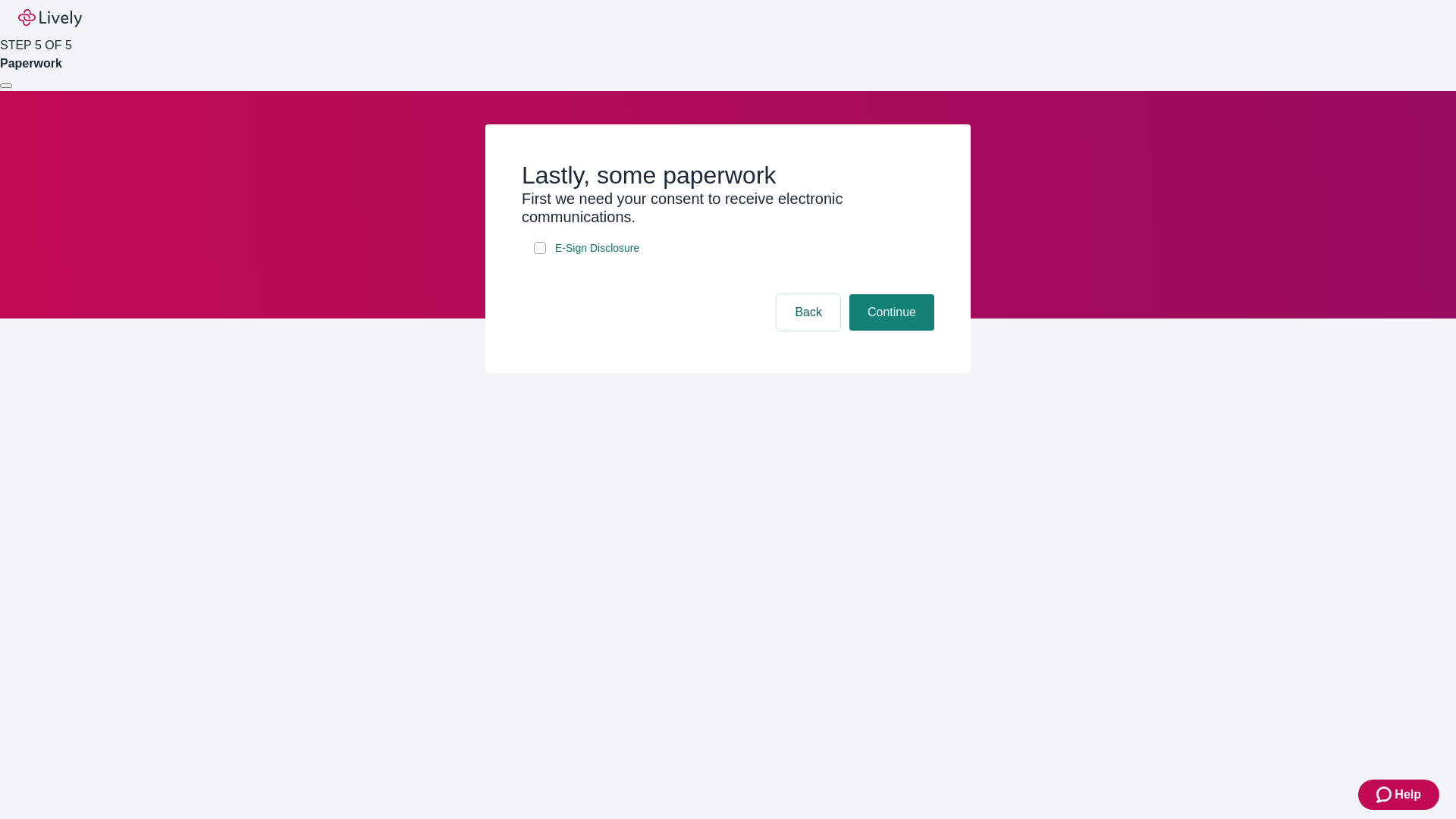
click at [540, 254] on input "E-Sign Disclosure" at bounding box center [539, 248] width 12 height 12
checkbox input "true"
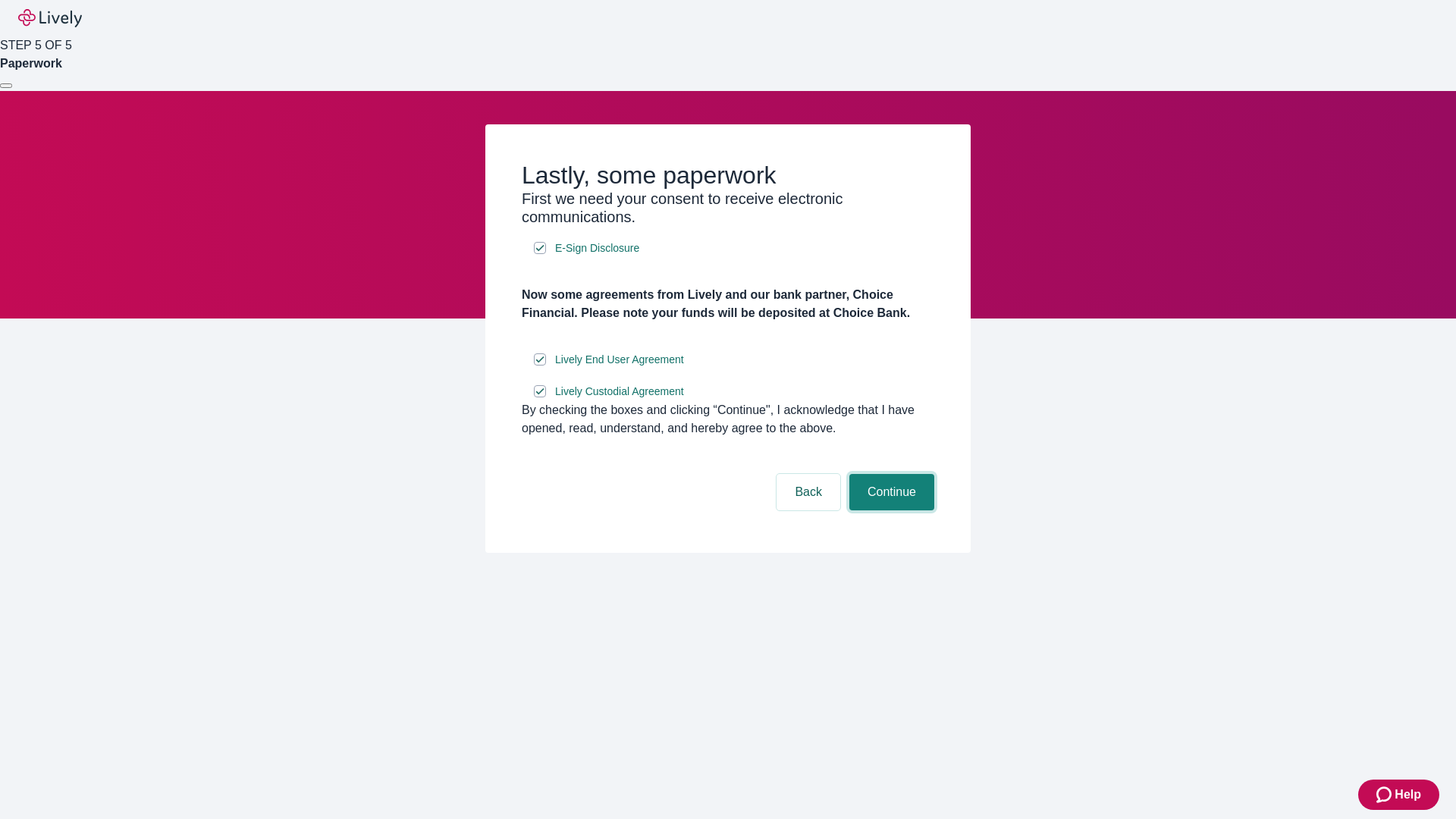
click at [890, 511] on button "Continue" at bounding box center [891, 492] width 85 height 36
